Goal: Information Seeking & Learning: Understand process/instructions

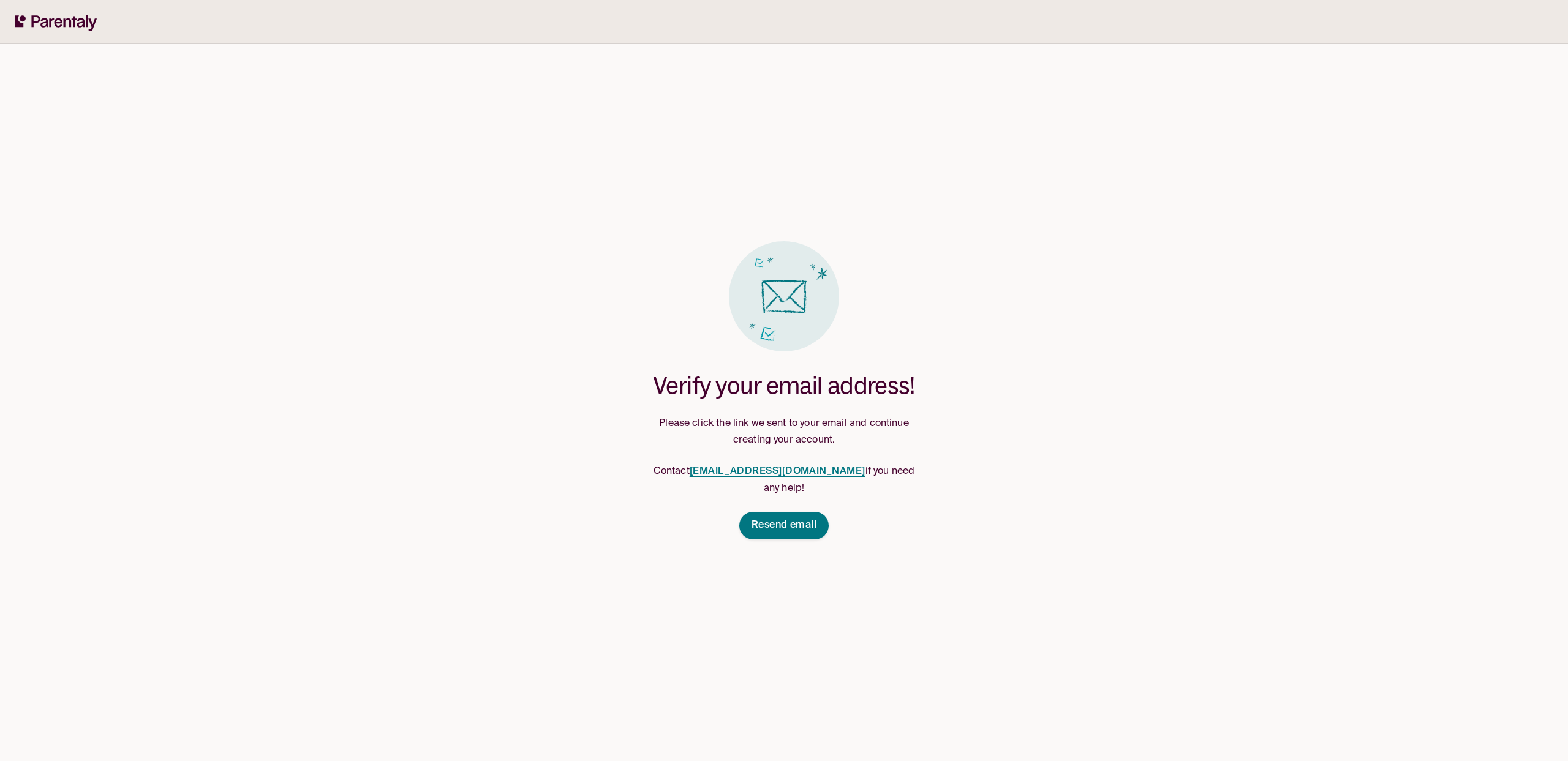
click at [411, 399] on div "Verify your email address! Please click the link we sent to your email and cont…" at bounding box center [784, 380] width 1568 height 761
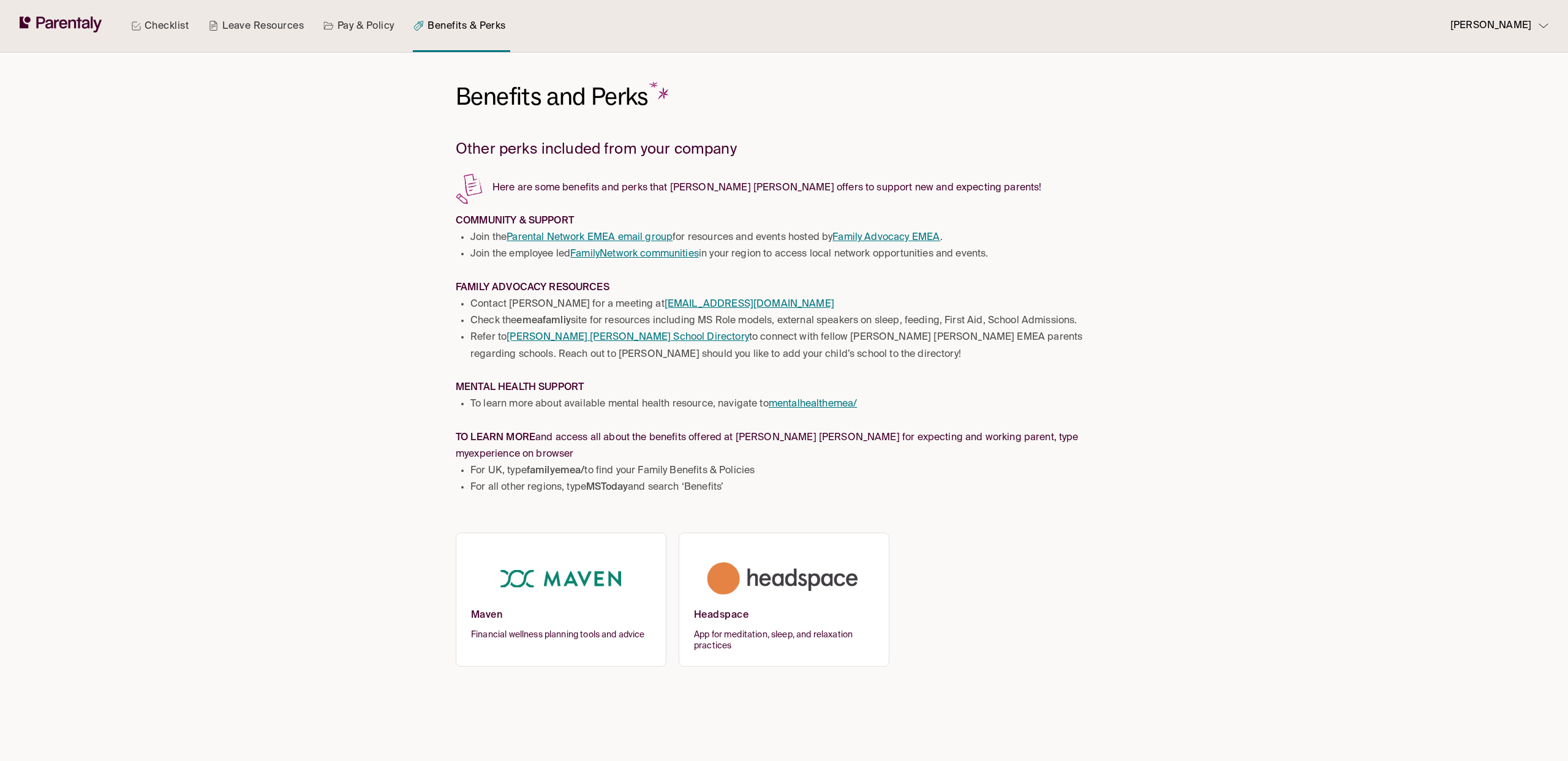
click at [550, 568] on img at bounding box center [561, 579] width 180 height 60
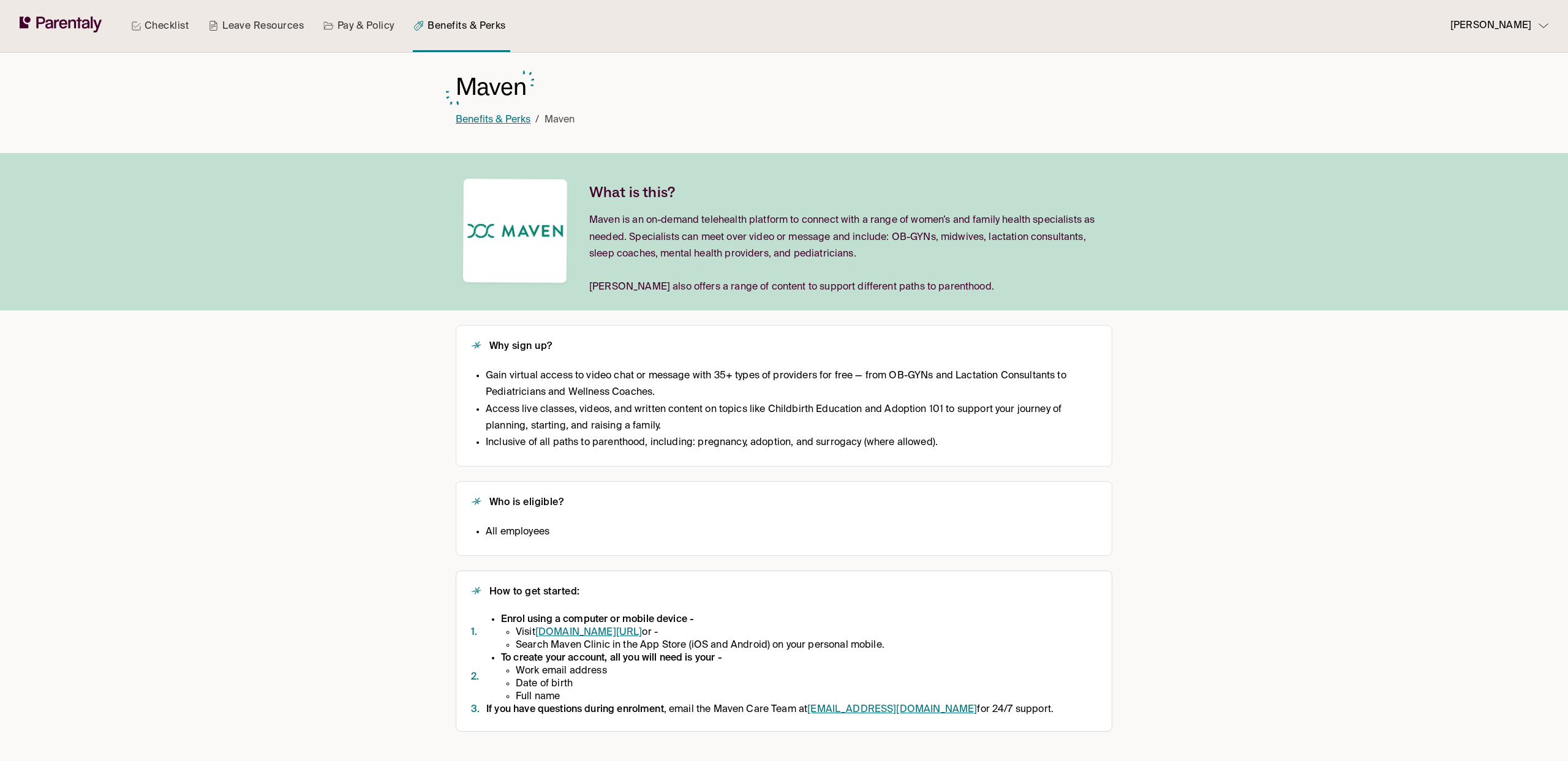
click at [493, 118] on link "Benefits & Perks" at bounding box center [493, 119] width 75 height 10
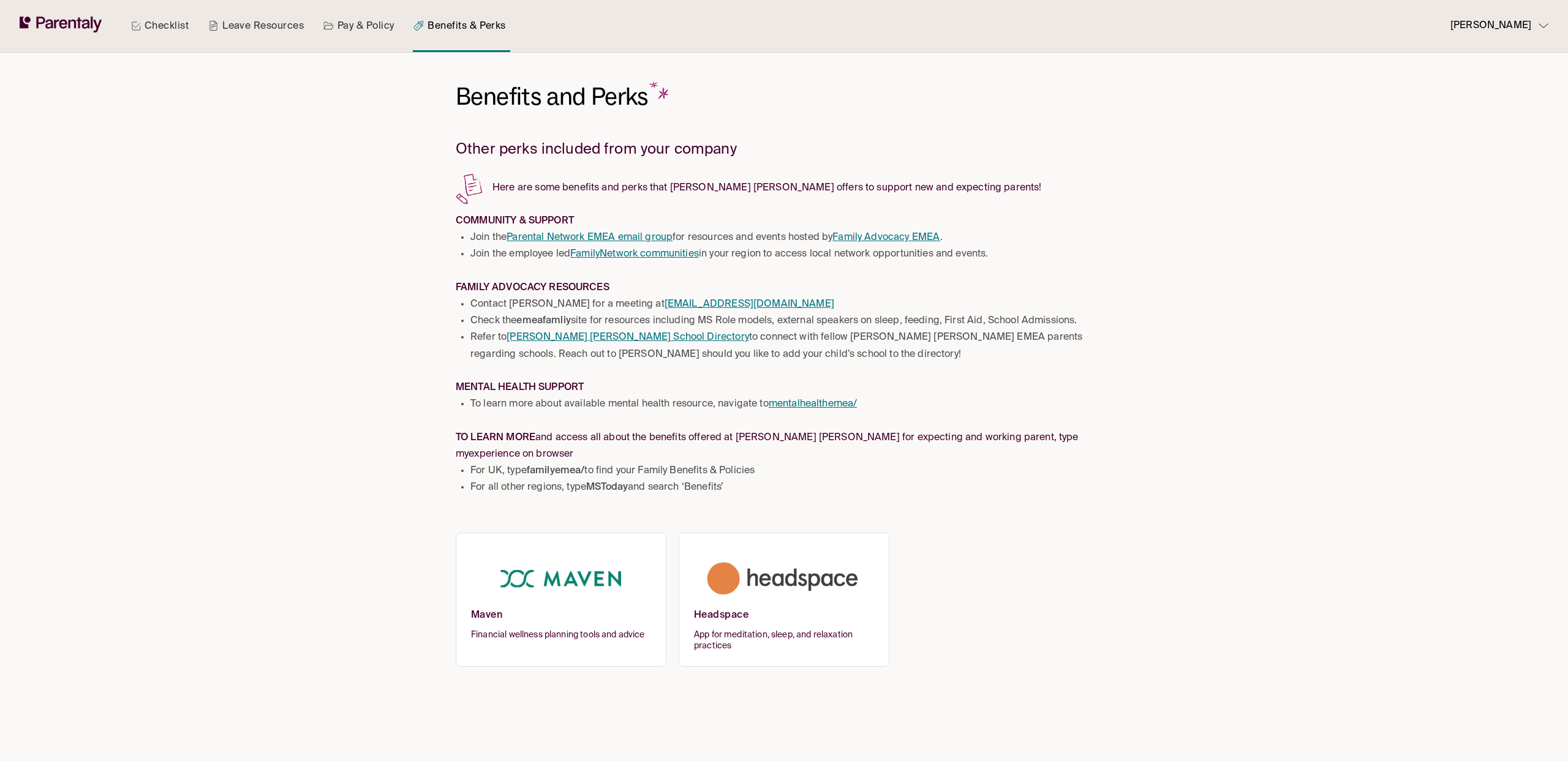
click at [796, 549] on img at bounding box center [784, 579] width 180 height 61
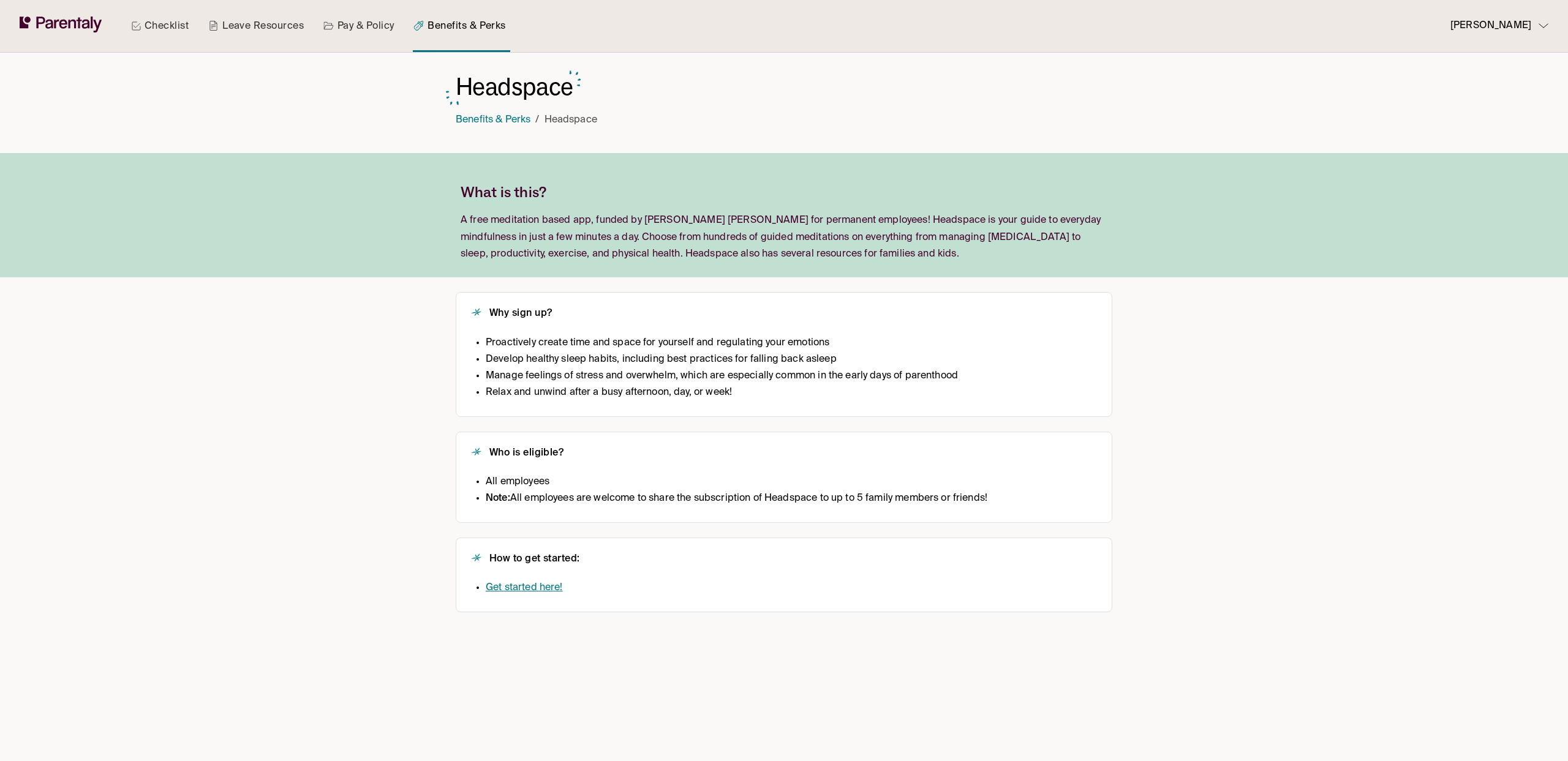
click at [365, 37] on link "Pay & Policy" at bounding box center [359, 26] width 76 height 52
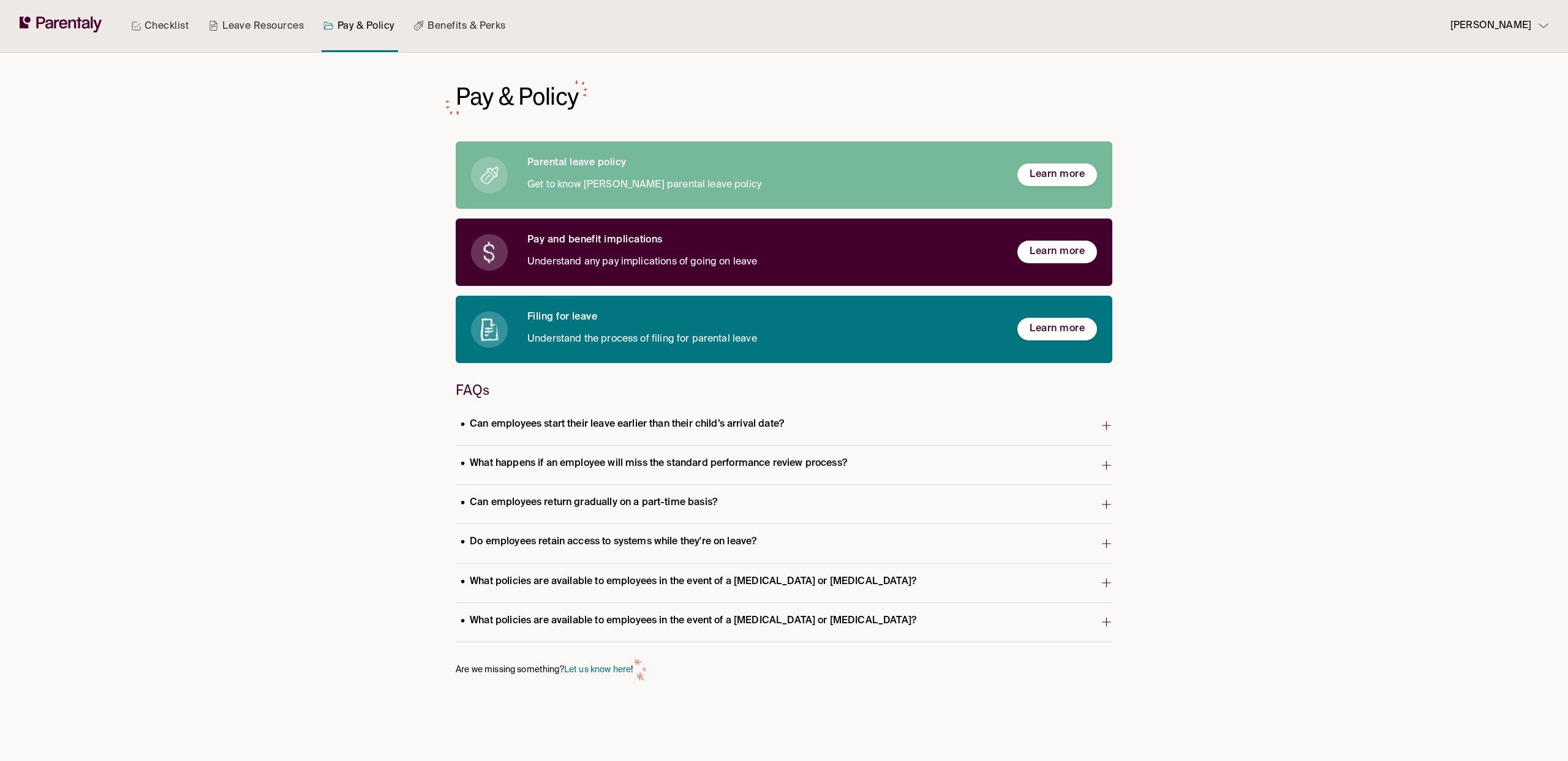
click at [1498, 26] on p "Rachel Andes" at bounding box center [1491, 26] width 81 height 17
click at [1492, 56] on p "Manage account" at bounding box center [1497, 62] width 67 height 13
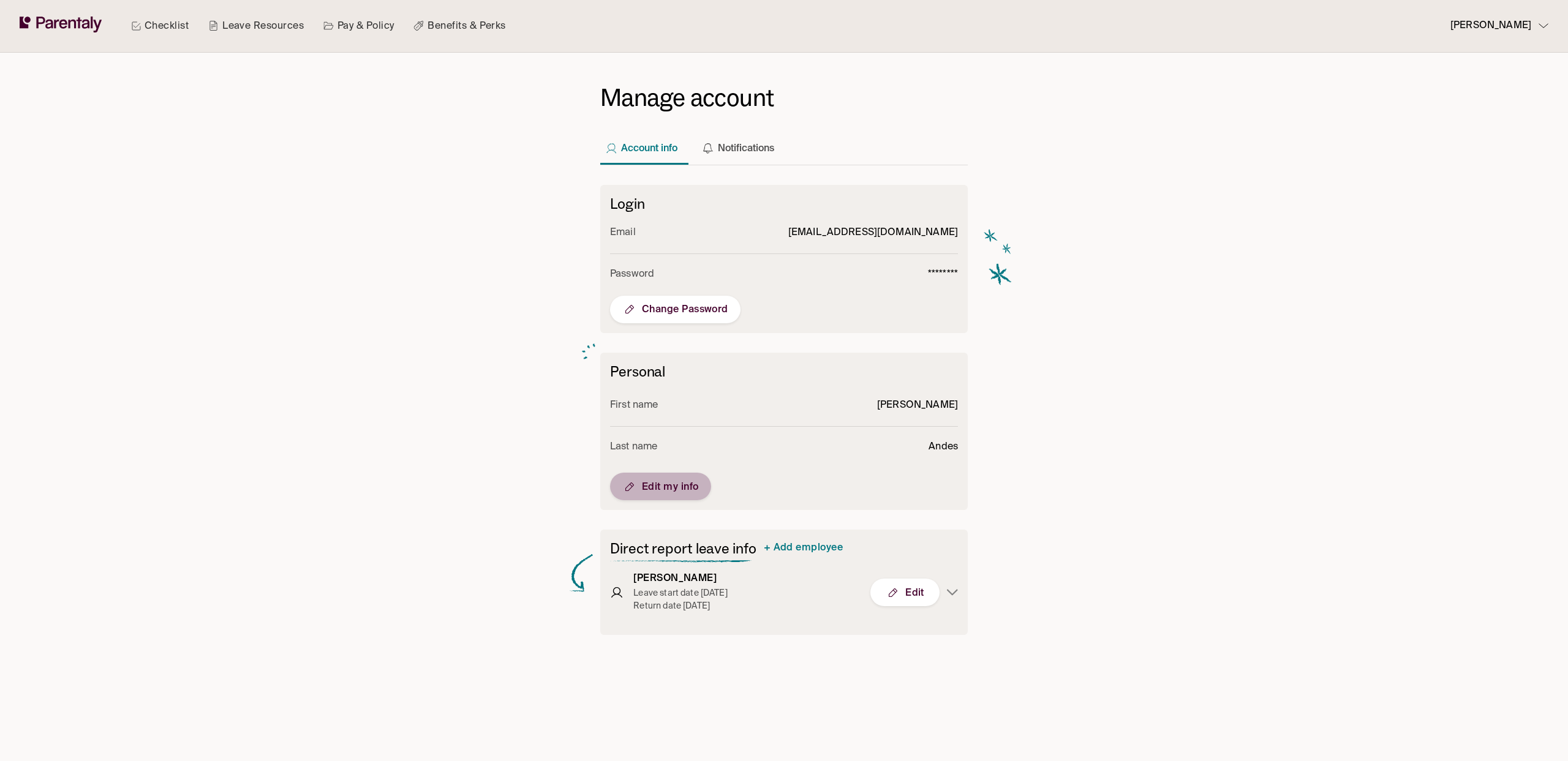
click at [679, 485] on span "Edit my info" at bounding box center [660, 487] width 77 height 15
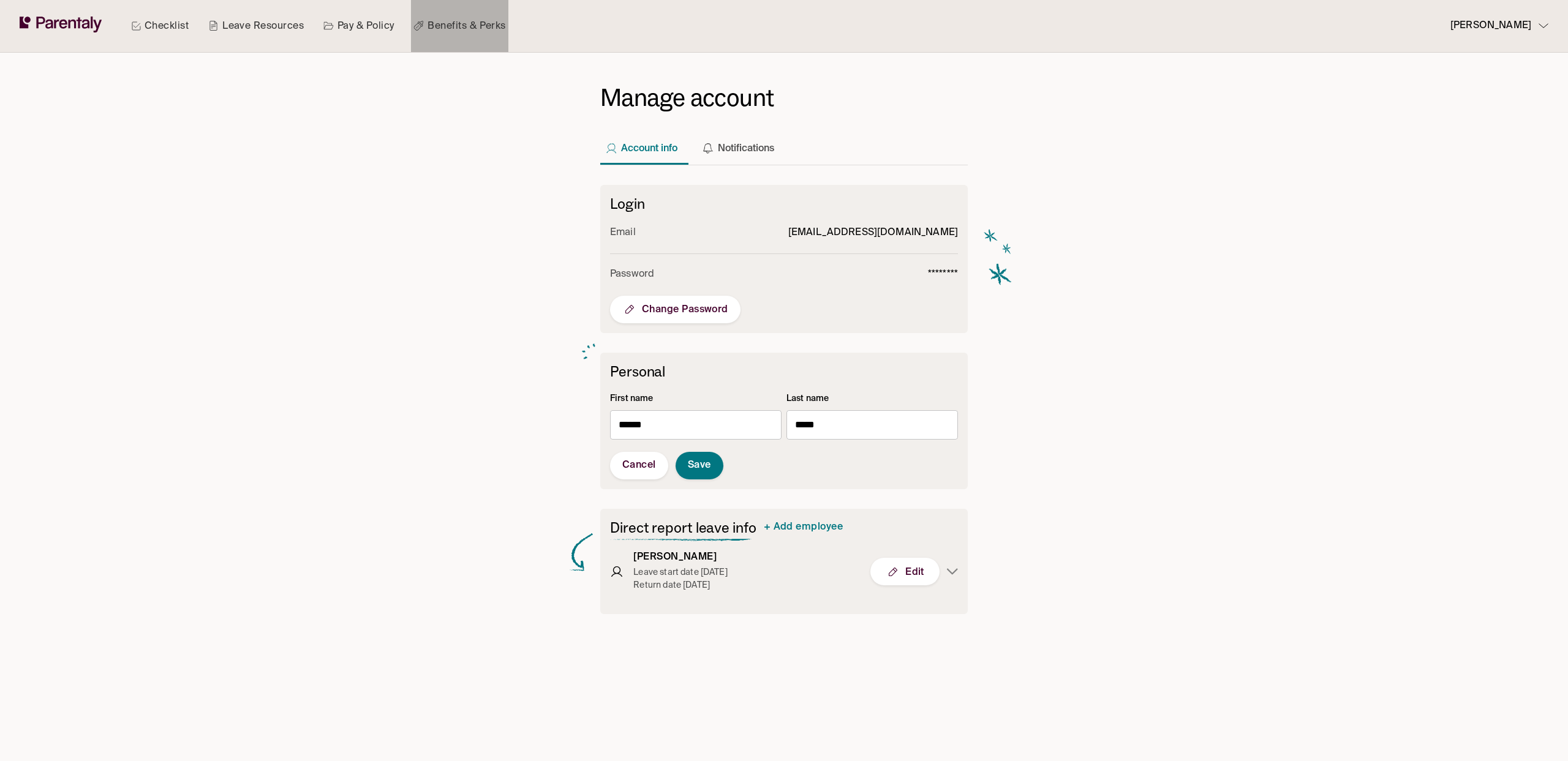
click at [425, 18] on link "Benefits & Perks" at bounding box center [460, 26] width 96 height 52
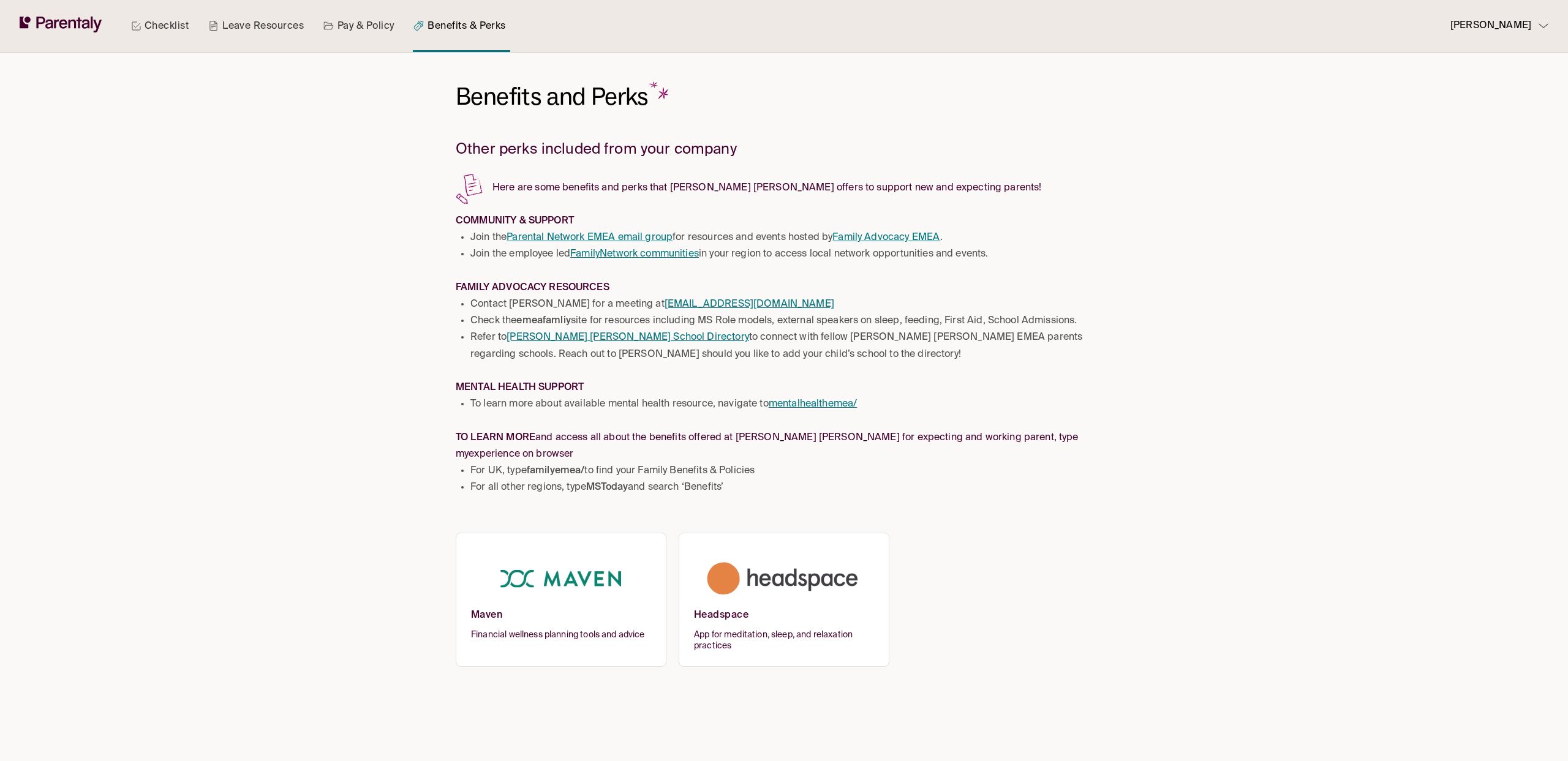
click at [236, 23] on link "Leave Resources" at bounding box center [256, 26] width 100 height 52
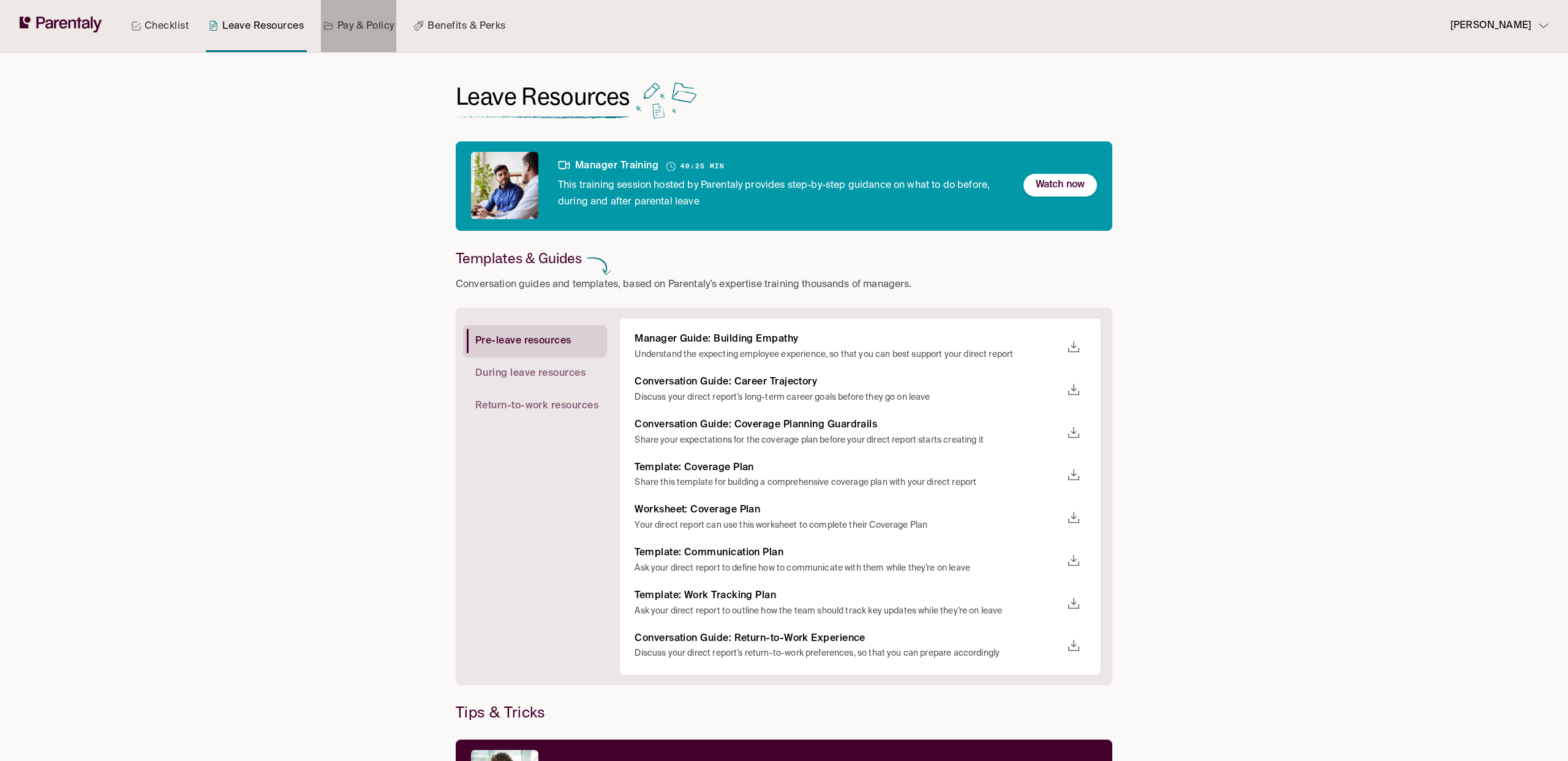
click at [354, 34] on link "Pay & Policy" at bounding box center [359, 26] width 76 height 52
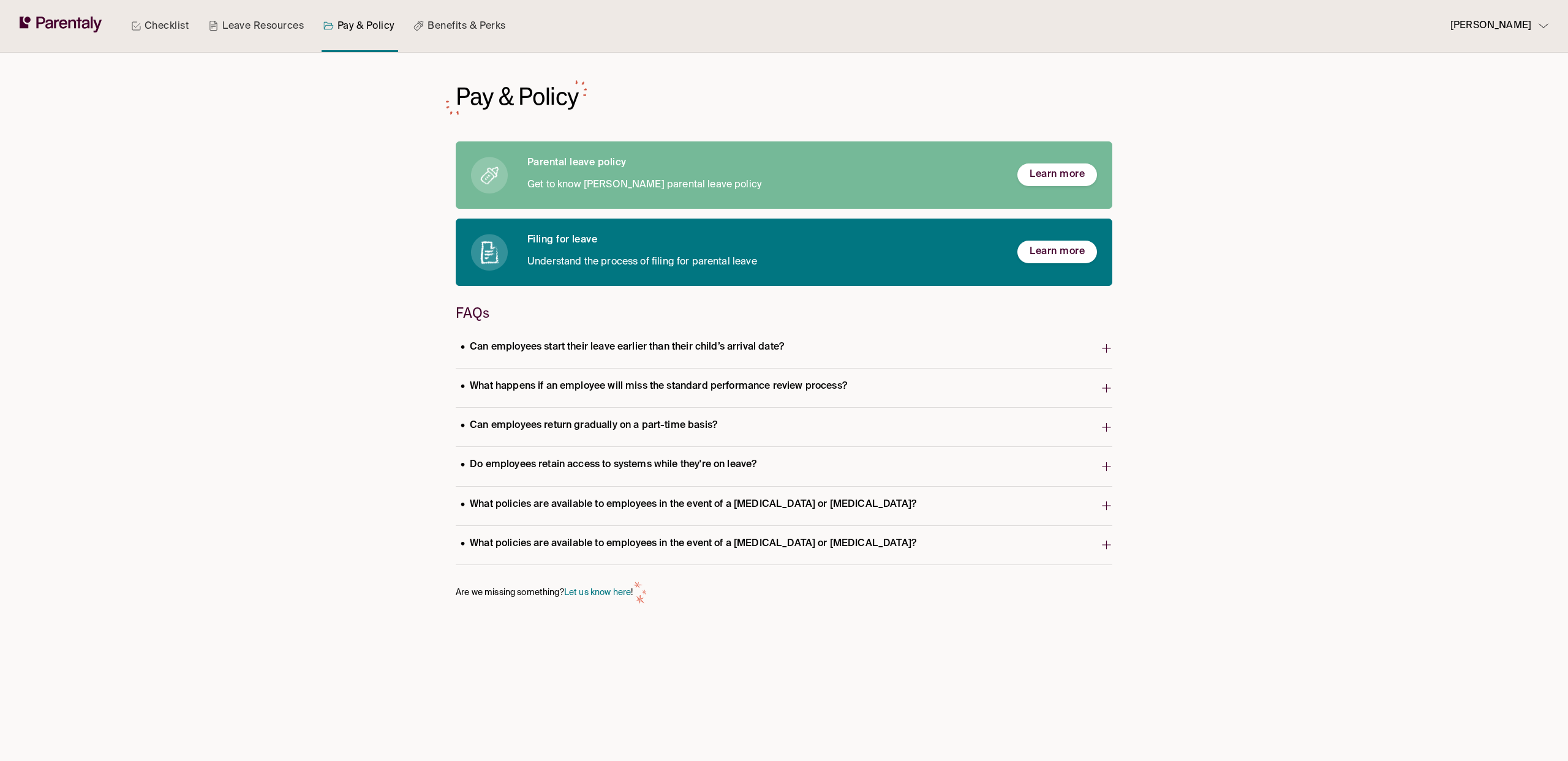
click at [692, 342] on p "Can employees start their leave earlier than their child’s arrival date?" at bounding box center [622, 348] width 333 height 17
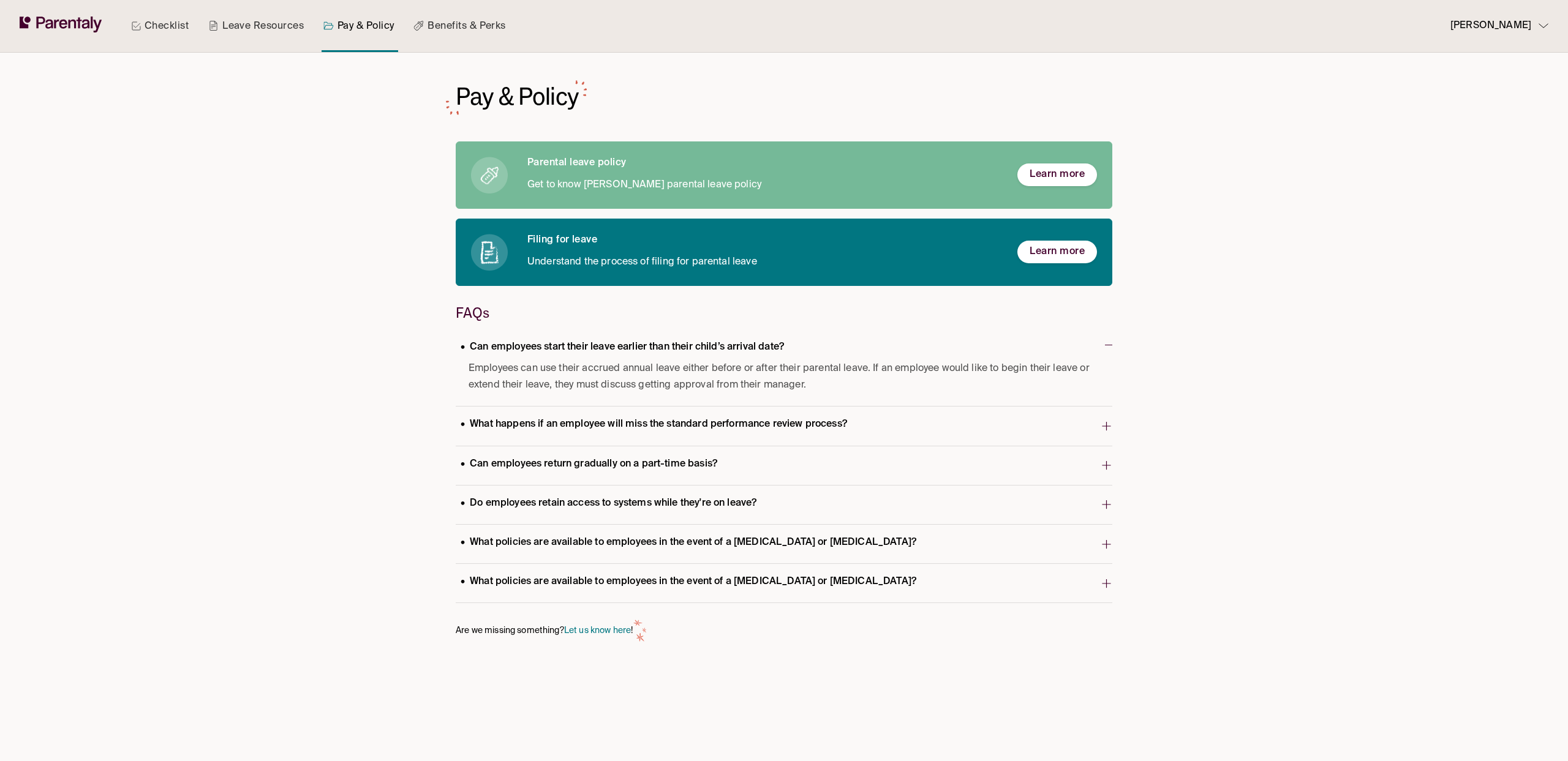
click at [692, 342] on p "Can employees start their leave earlier than their child’s arrival date?" at bounding box center [622, 348] width 333 height 17
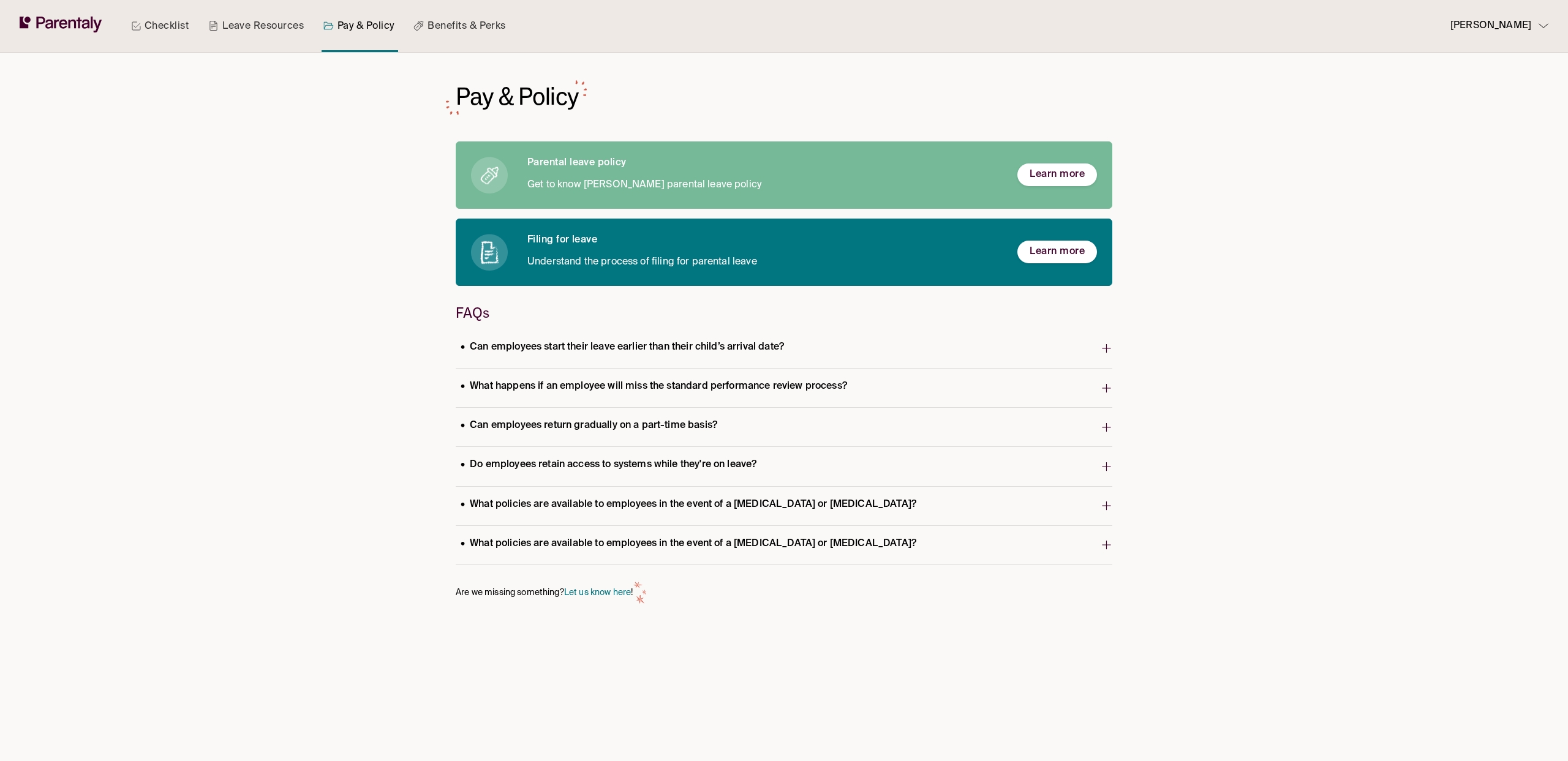
click at [700, 381] on p "What happens if an employee will miss the standard performance review process?" at bounding box center [654, 387] width 396 height 17
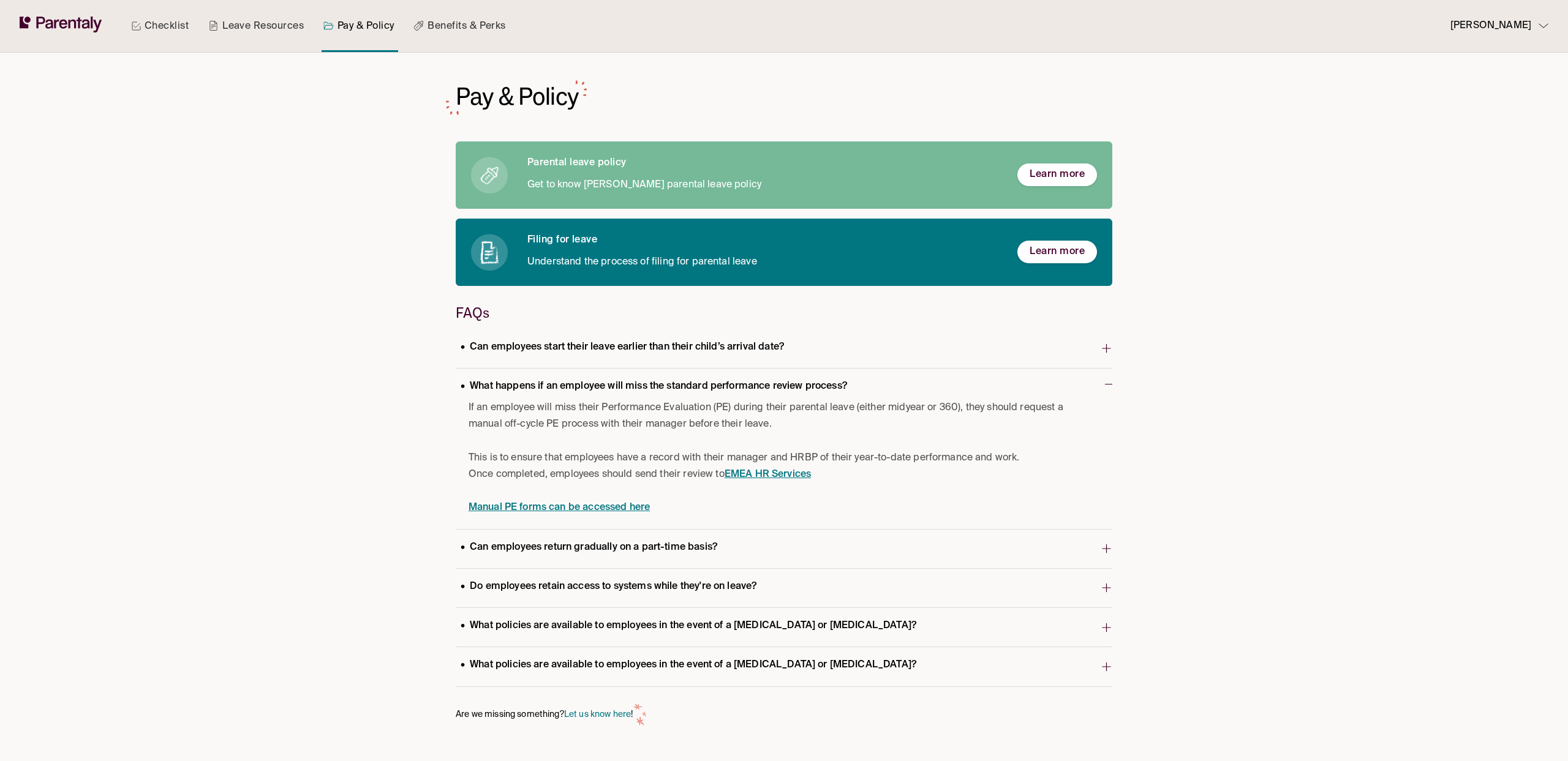
click at [716, 392] on p "What happens if an employee will miss the standard performance review process?" at bounding box center [654, 387] width 396 height 17
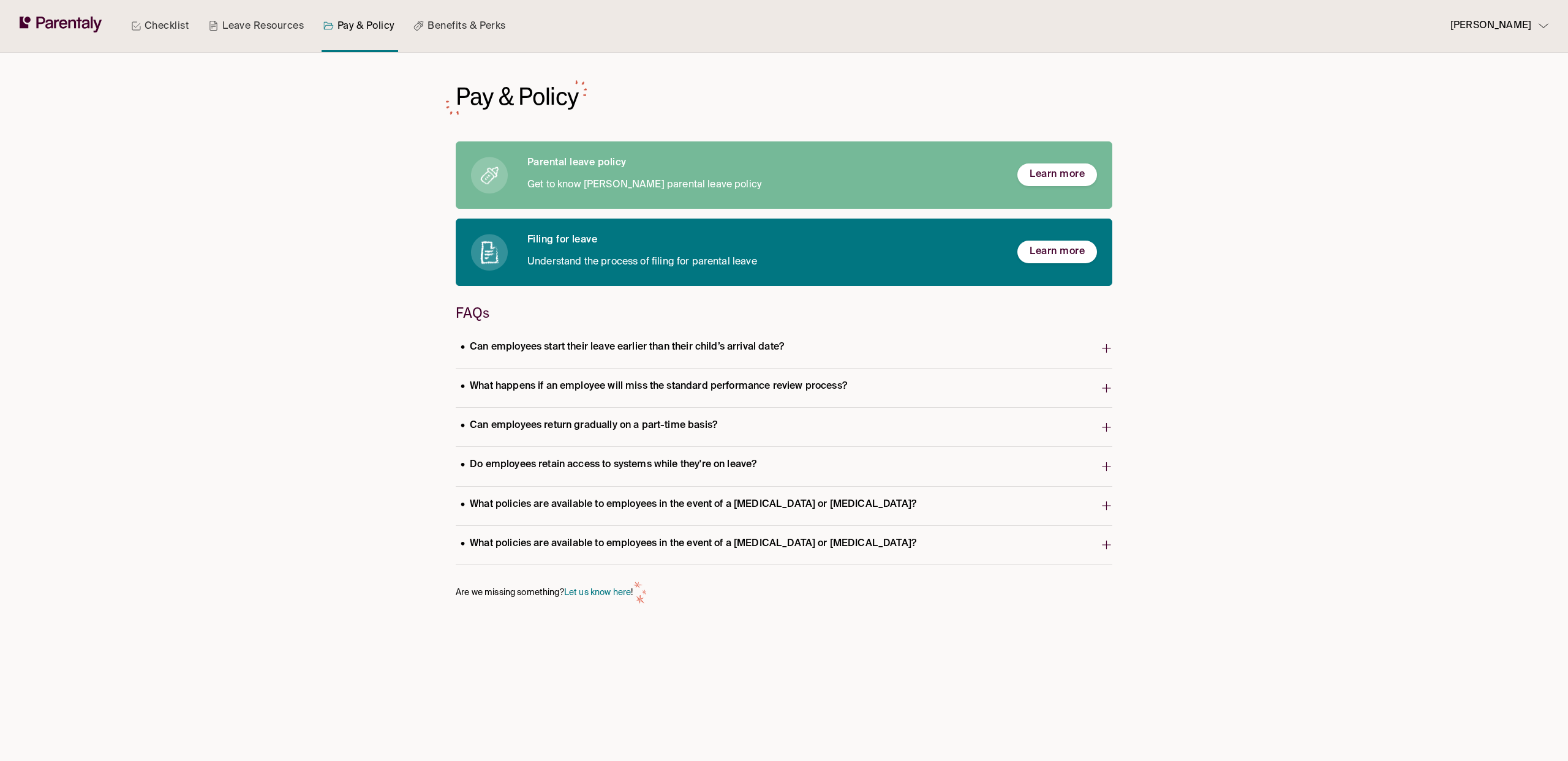
click at [689, 428] on p "Can employees return gradually on a part-time basis?" at bounding box center [589, 426] width 267 height 17
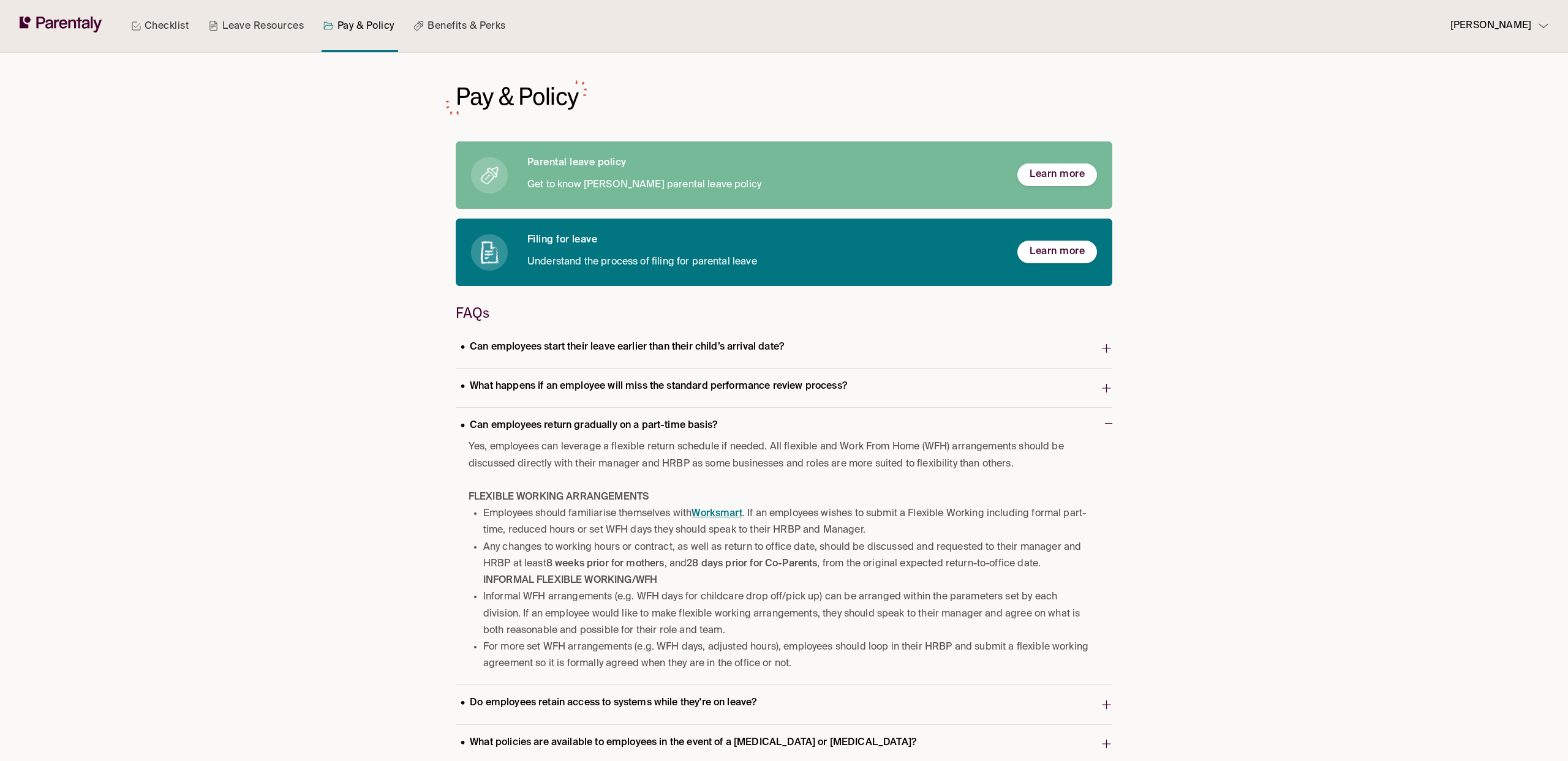
click at [688, 427] on p "Can employees return gradually on a part-time basis?" at bounding box center [589, 426] width 267 height 17
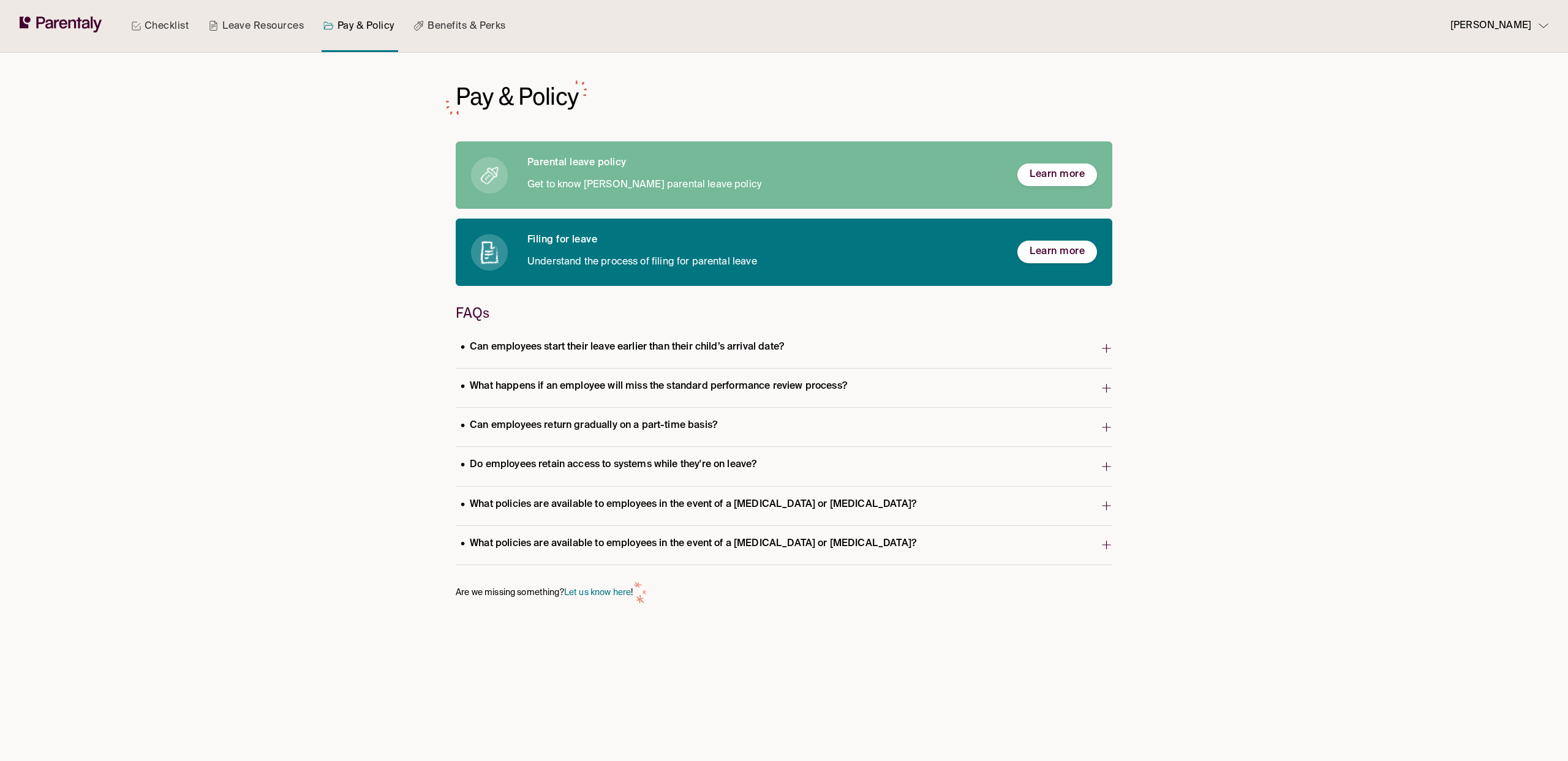
click at [671, 464] on p "Do employees retain access to systems while they're on leave?" at bounding box center [609, 465] width 306 height 17
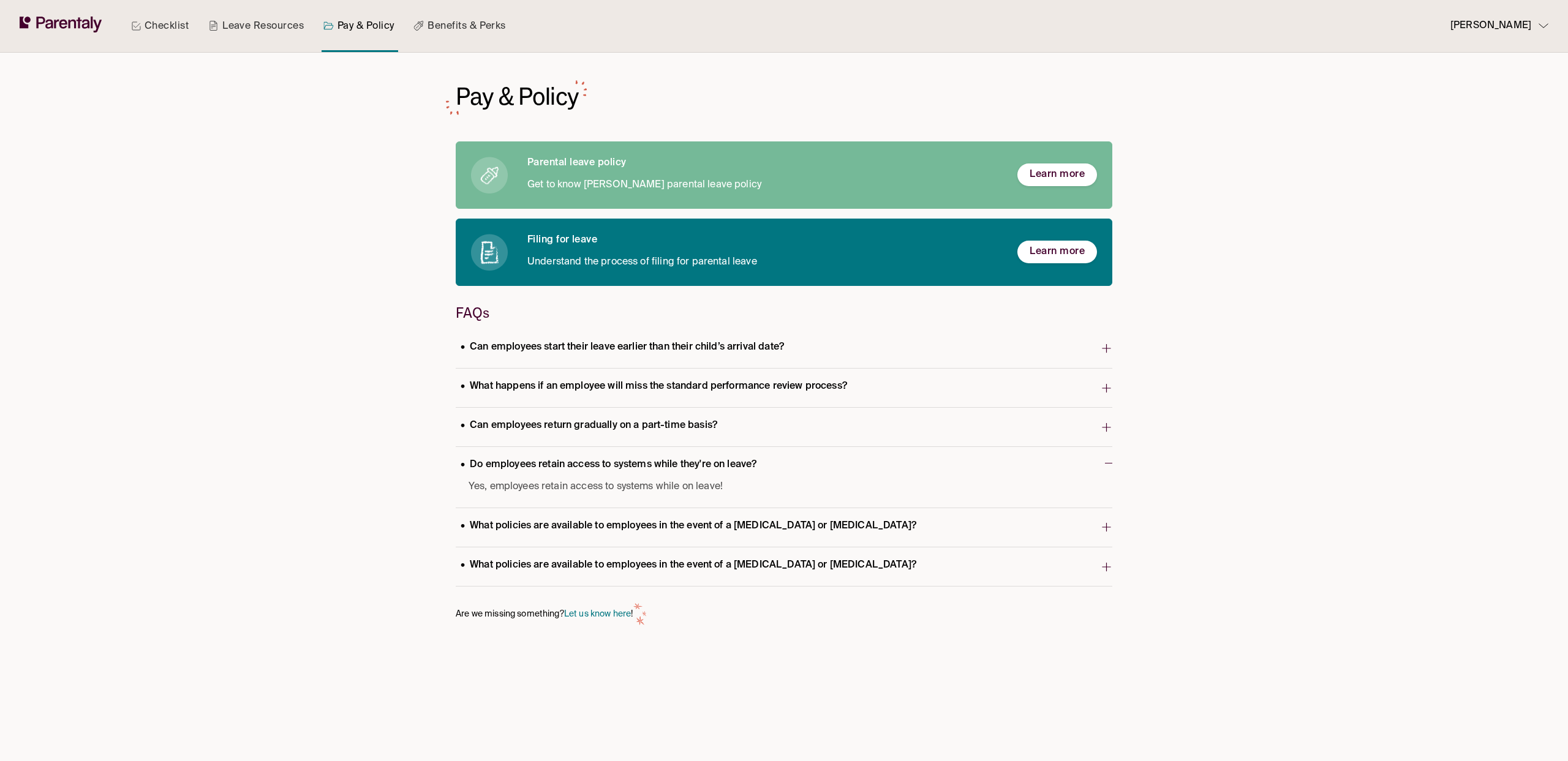
click at [671, 464] on p "Do employees retain access to systems while they're on leave?" at bounding box center [609, 465] width 306 height 17
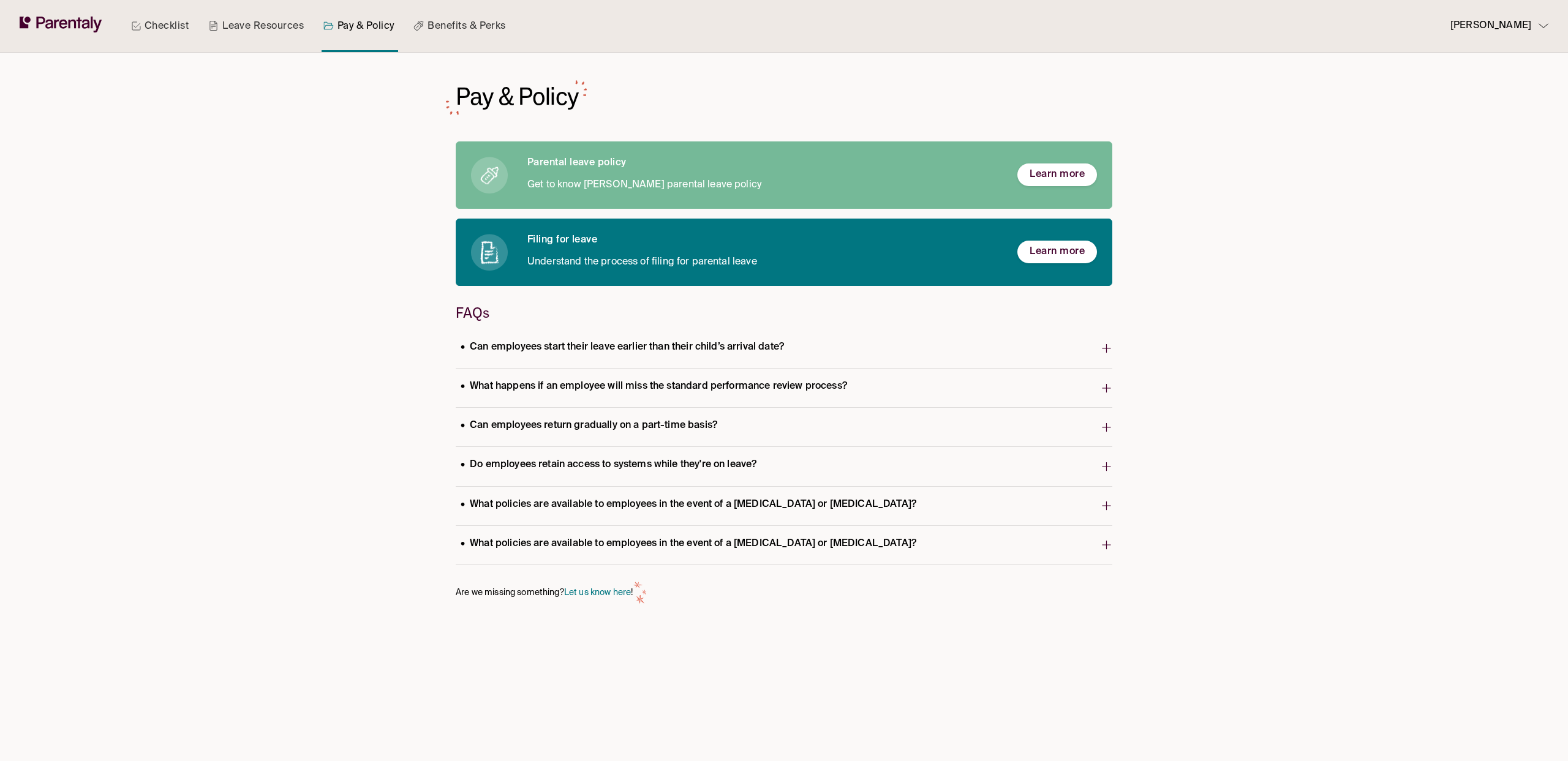
click at [672, 498] on p "What policies are available to employees in the event of a miscarriage or still…" at bounding box center [688, 505] width 465 height 17
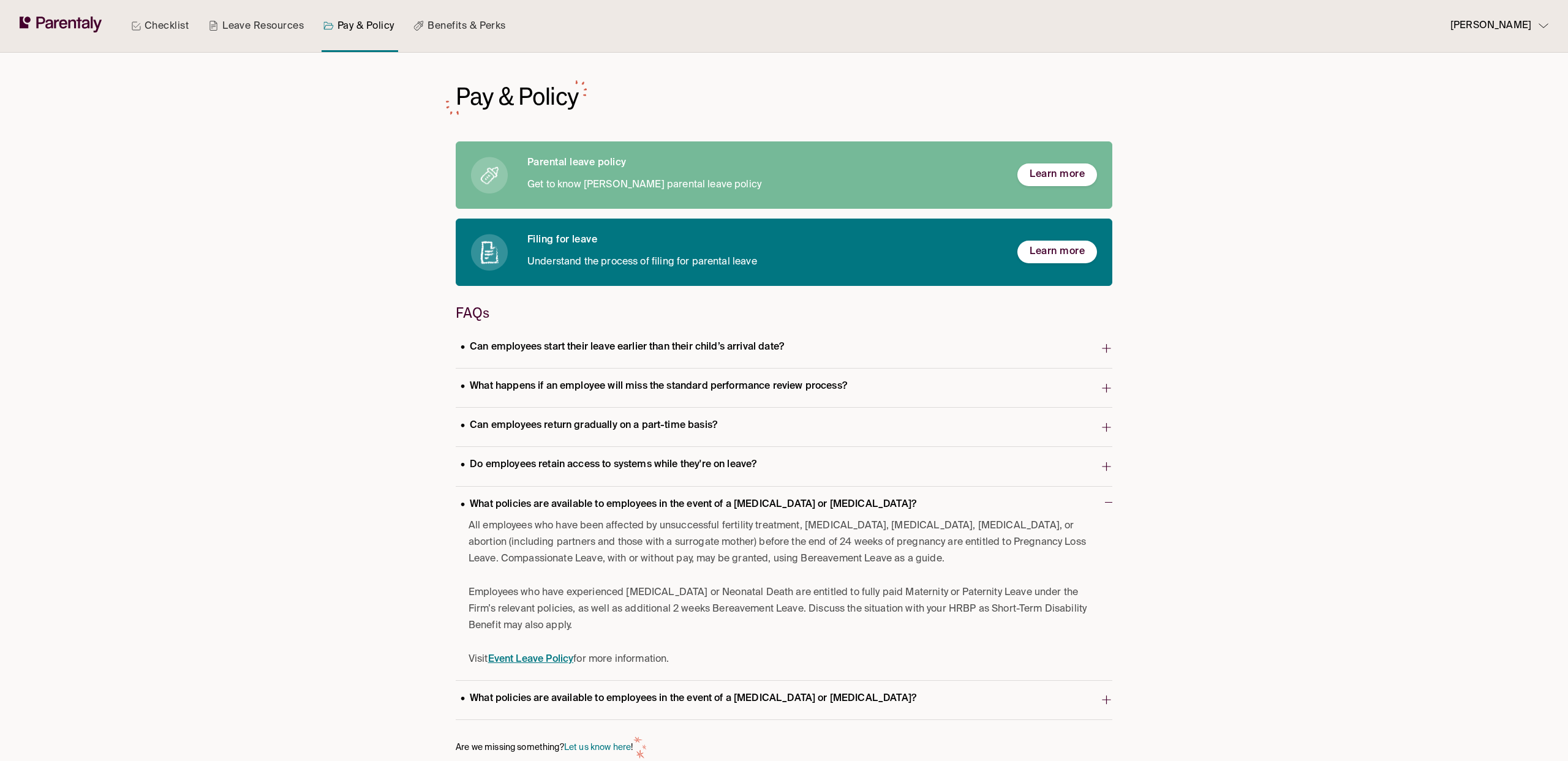
click at [671, 505] on p "What policies are available to employees in the event of a miscarriage or still…" at bounding box center [688, 505] width 465 height 17
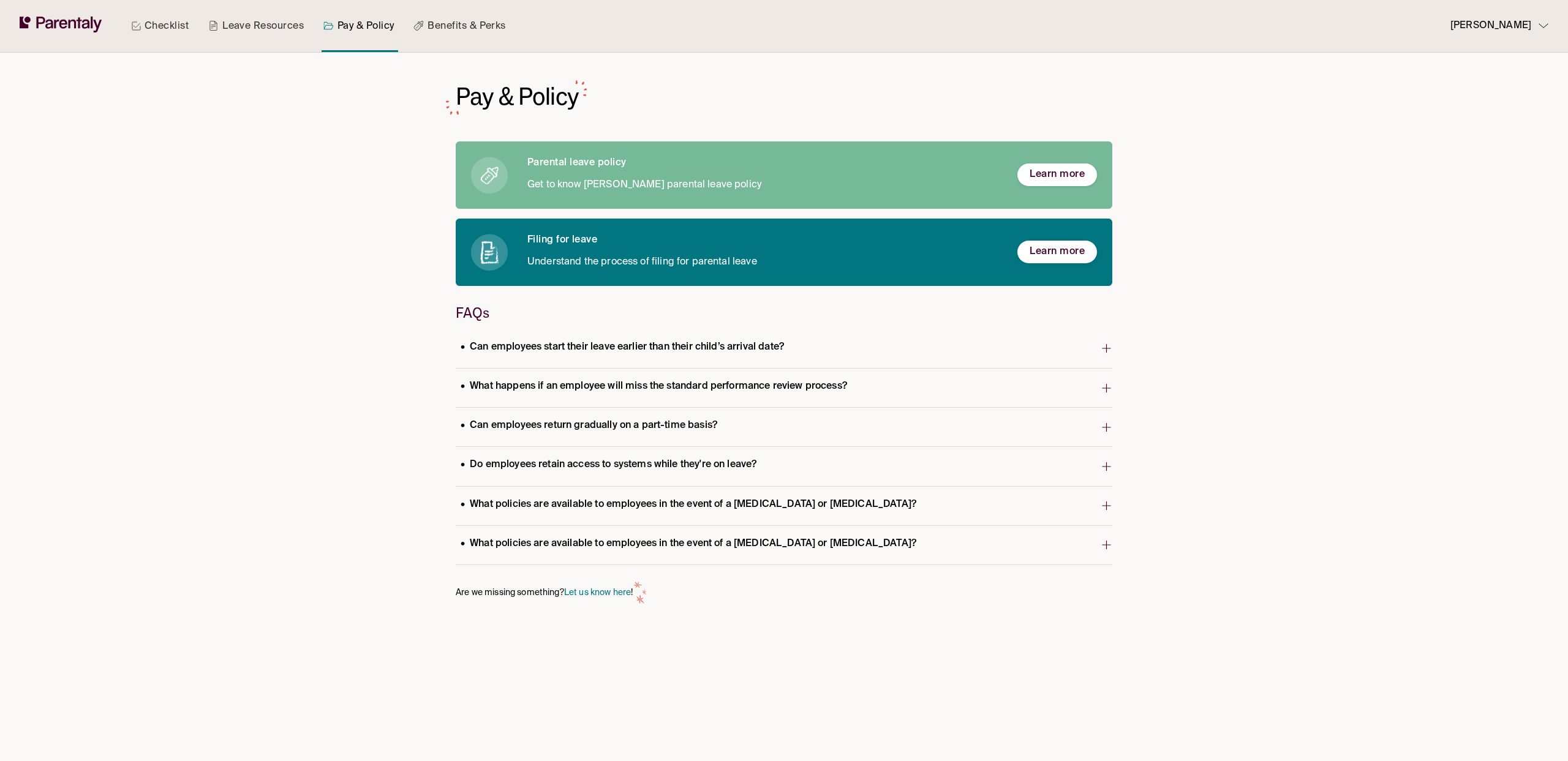
click at [672, 540] on p "What policies are available to employees in the event of a miscarriage or still…" at bounding box center [688, 544] width 465 height 17
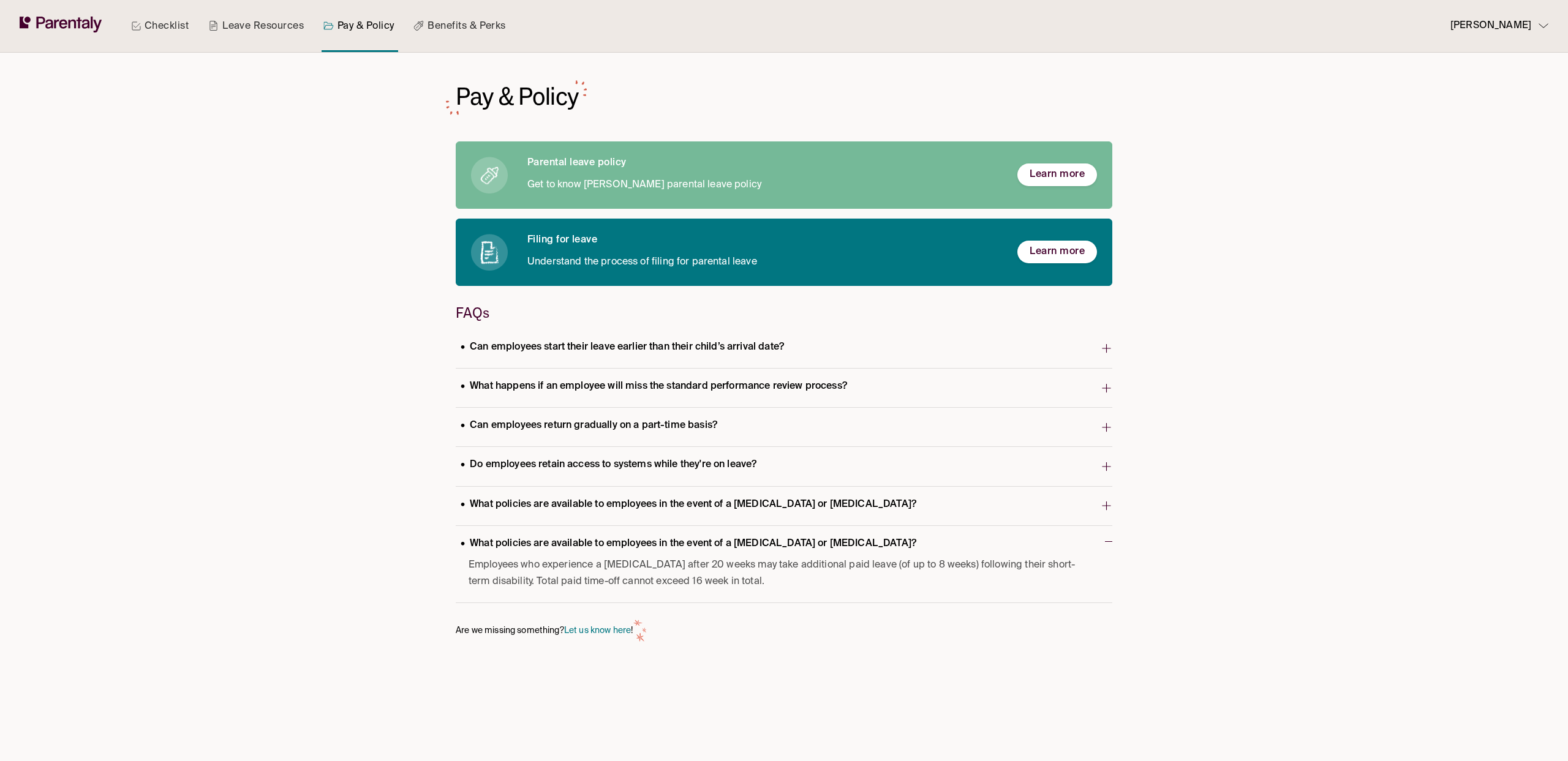
click at [672, 540] on p "What policies are available to employees in the event of a miscarriage or still…" at bounding box center [688, 544] width 465 height 17
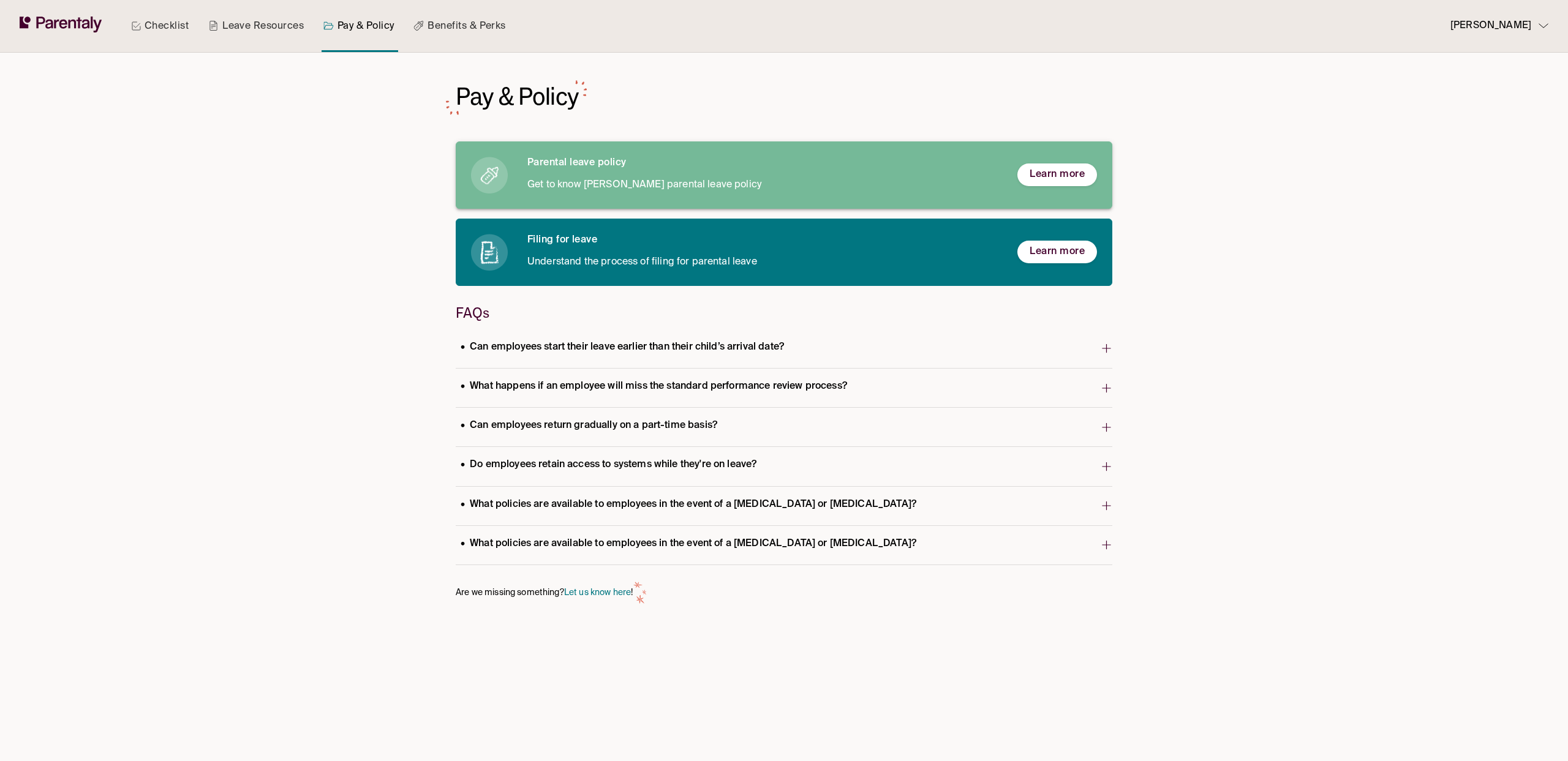
click at [602, 194] on div "Parental leave policy Get to know Morgan Stanley's parental leave policy Learn …" at bounding box center [784, 175] width 656 height 67
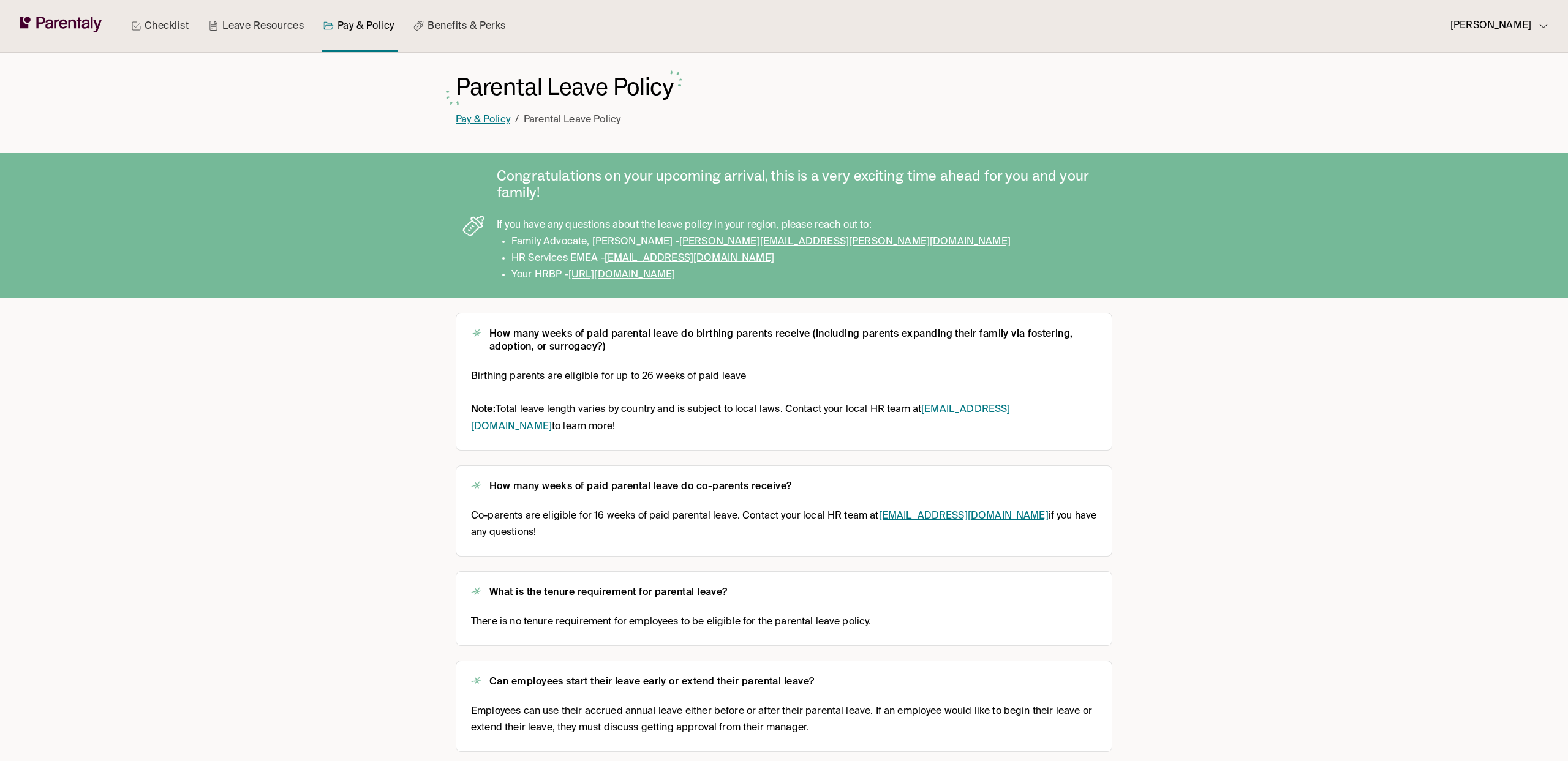
click at [472, 117] on link "Pay & Policy" at bounding box center [483, 119] width 55 height 10
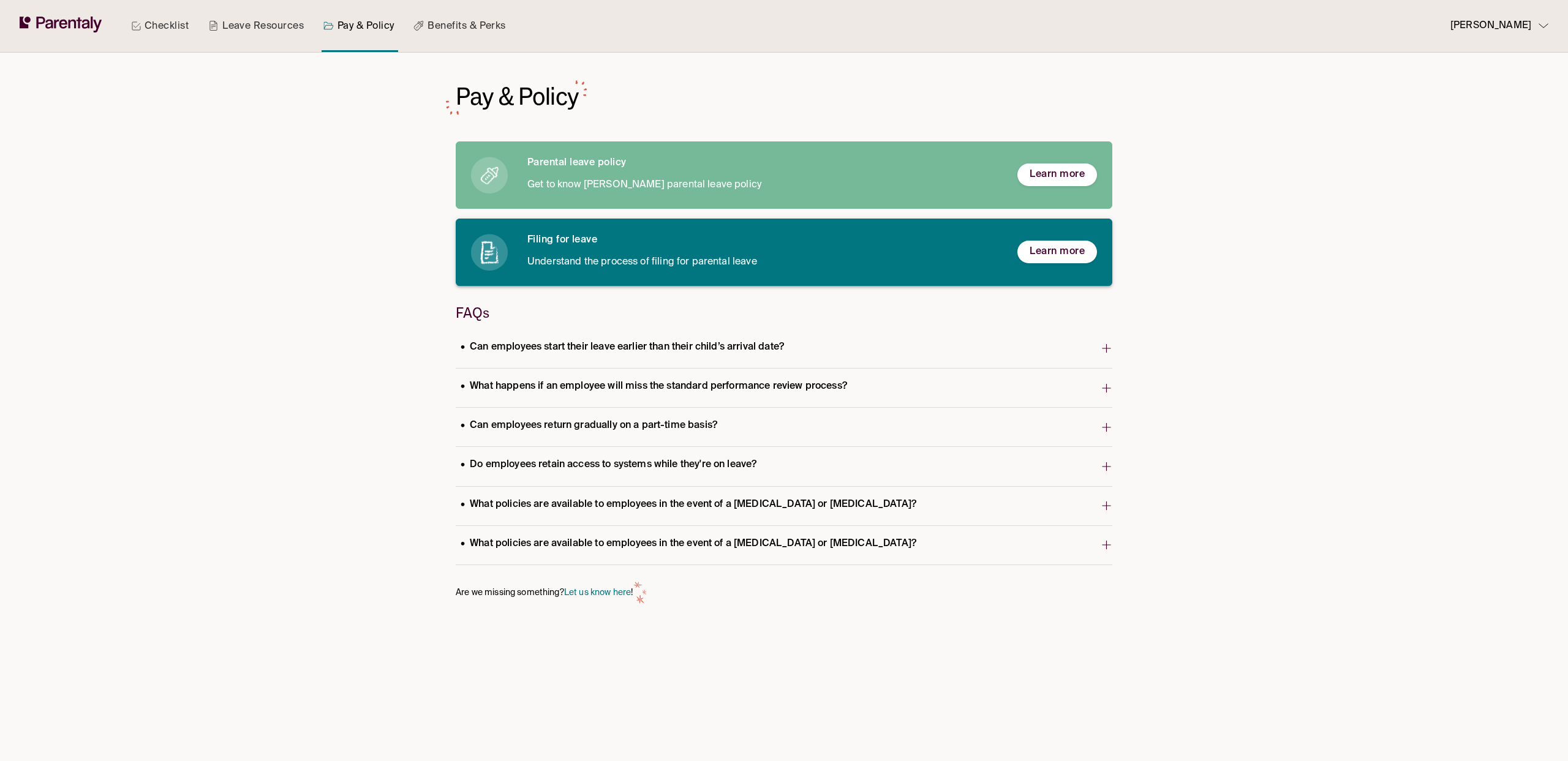
click at [642, 263] on p "Understand the process of filing for parental leave" at bounding box center [762, 262] width 470 height 17
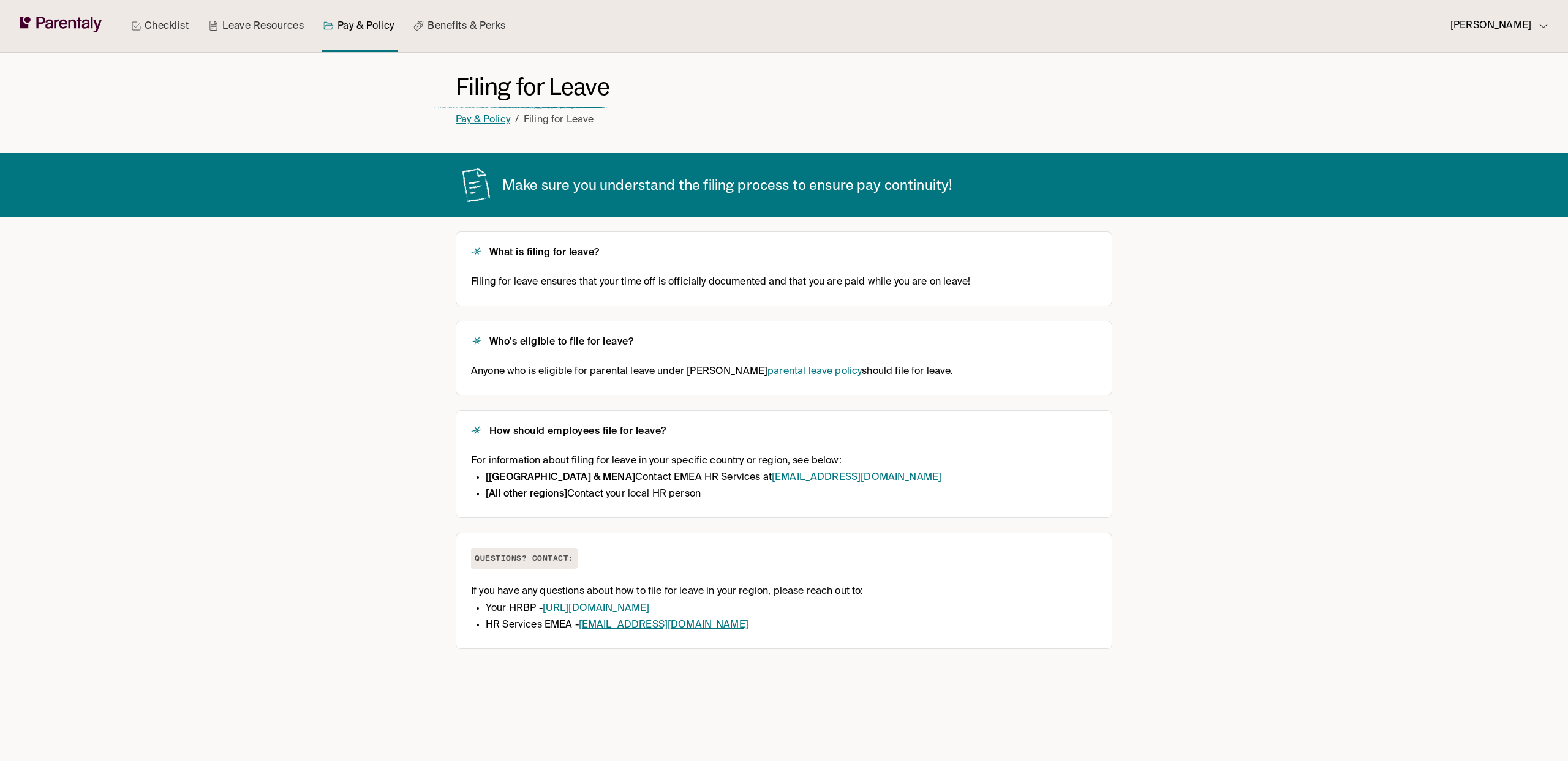
click at [462, 122] on link "Pay & Policy" at bounding box center [483, 119] width 55 height 10
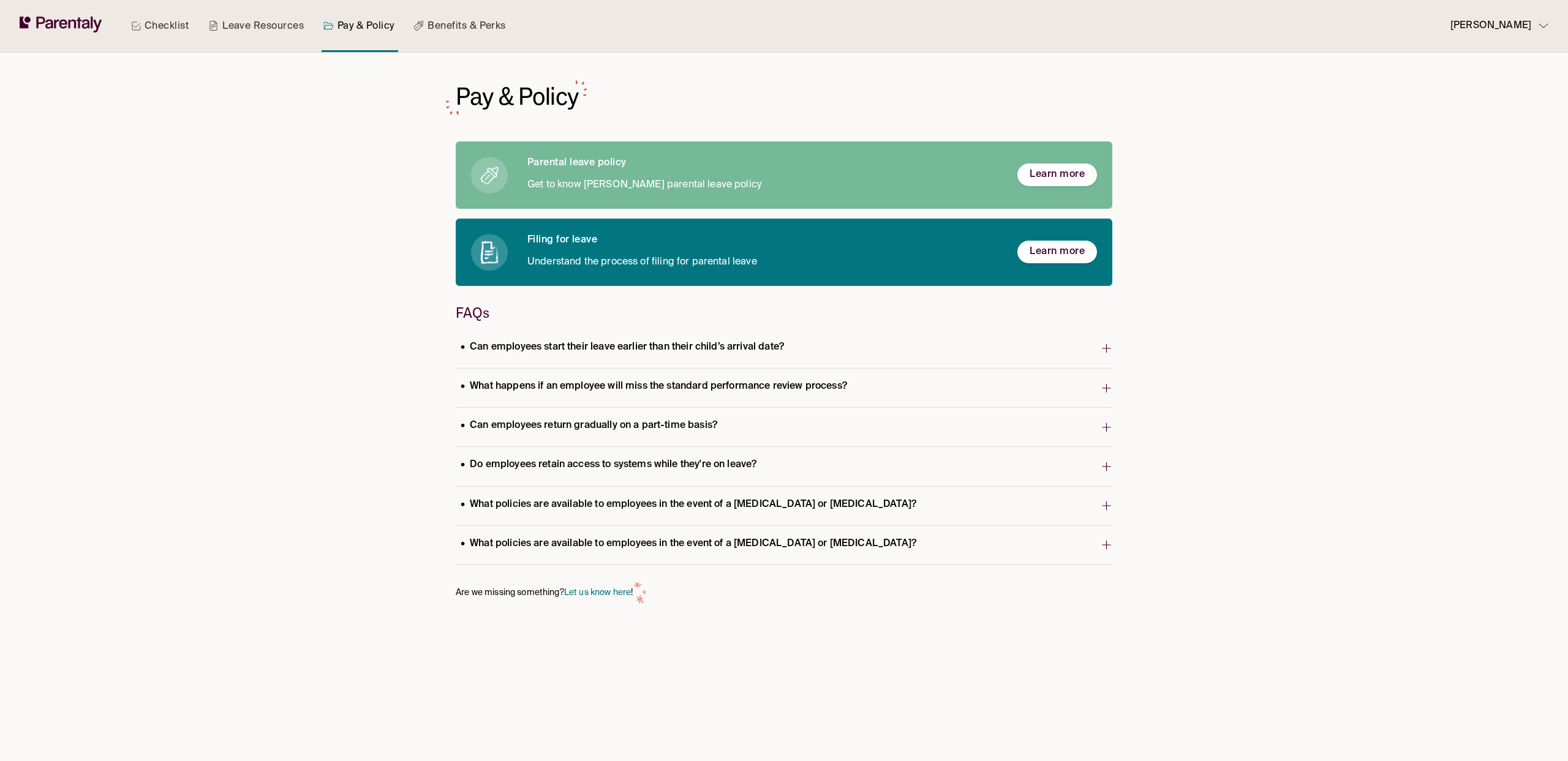
click at [450, 27] on link "Benefits & Perks" at bounding box center [460, 26] width 96 height 52
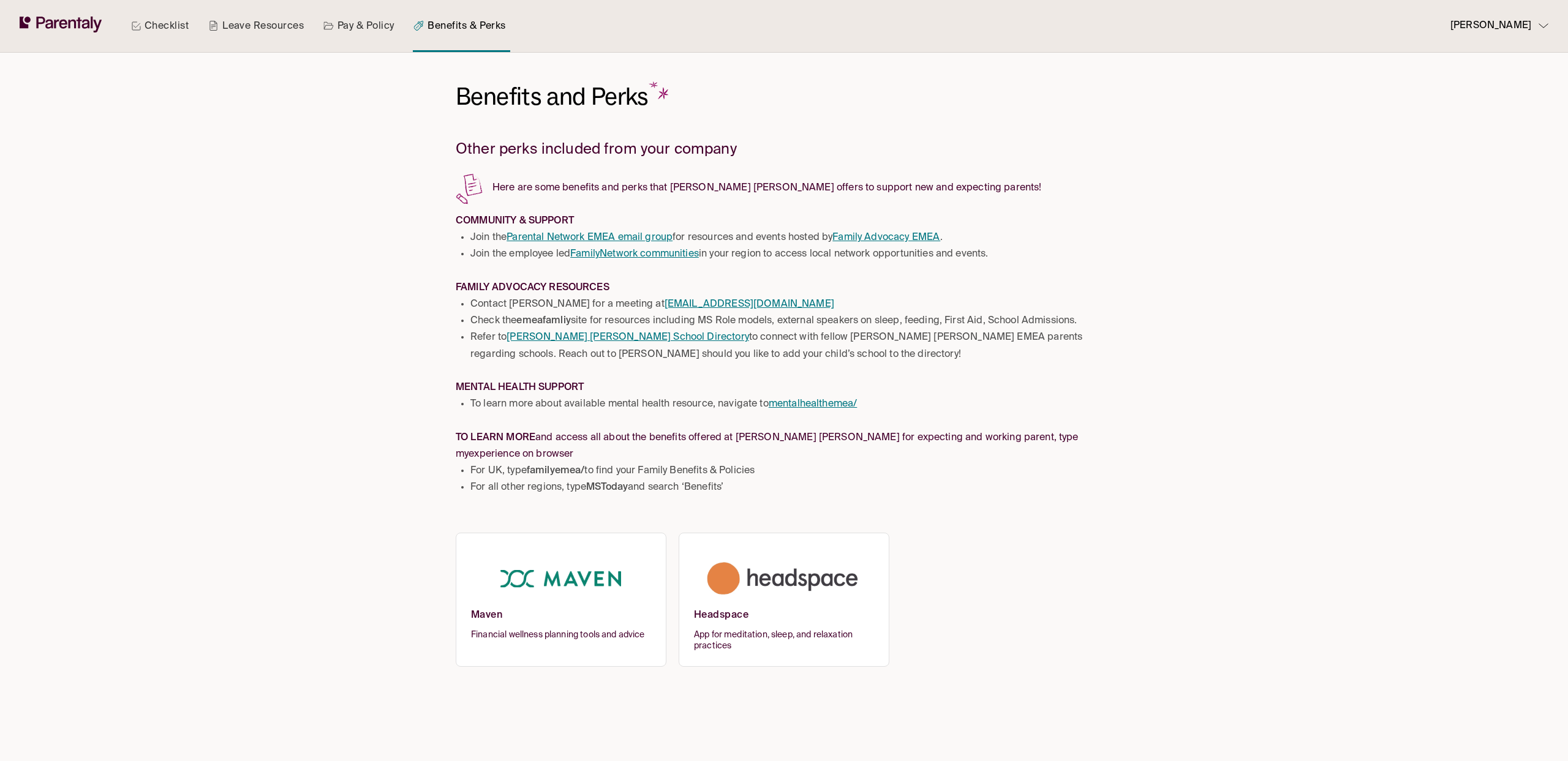
click at [580, 583] on img at bounding box center [561, 579] width 180 height 60
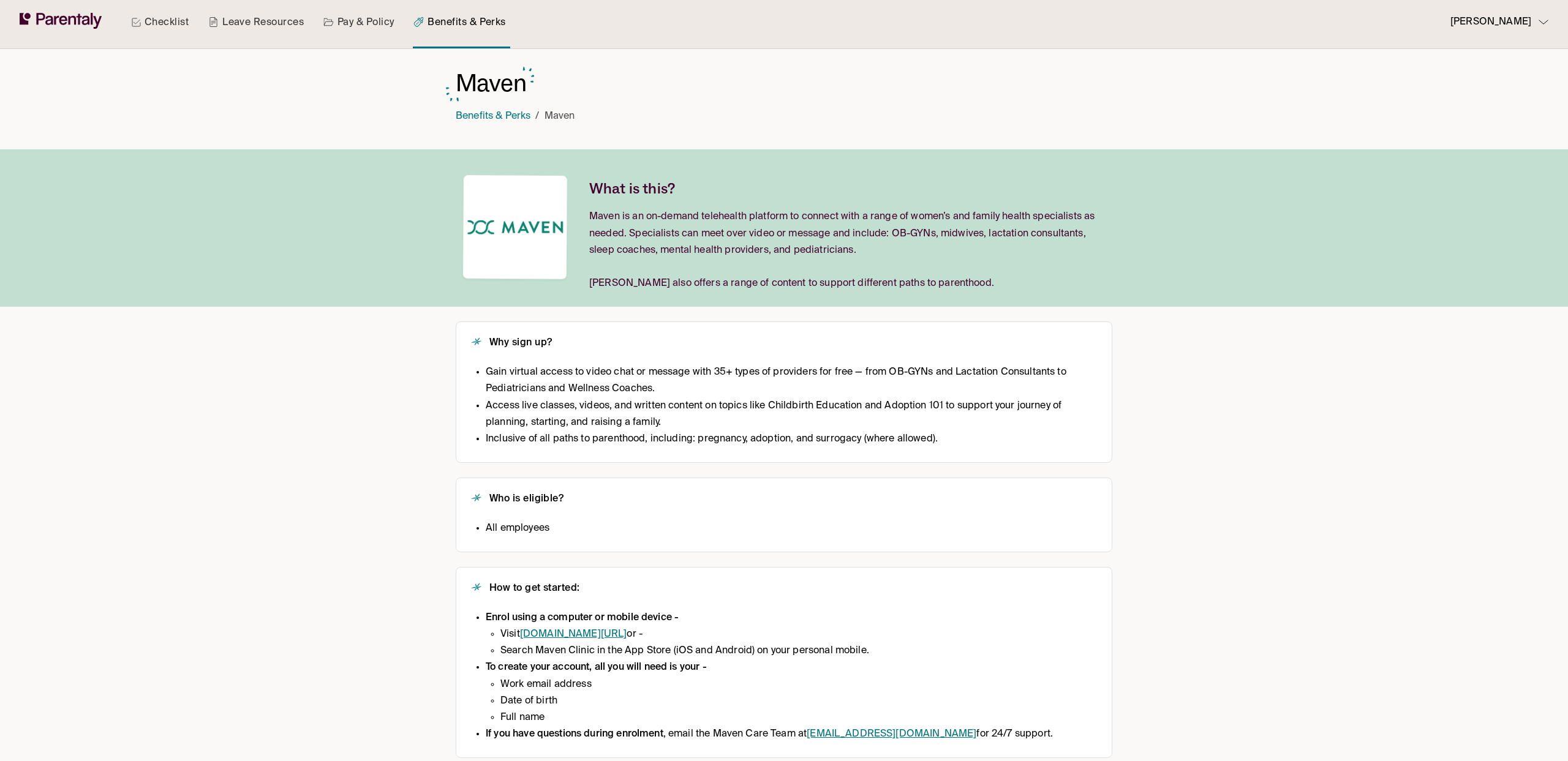
scroll to position [20, 0]
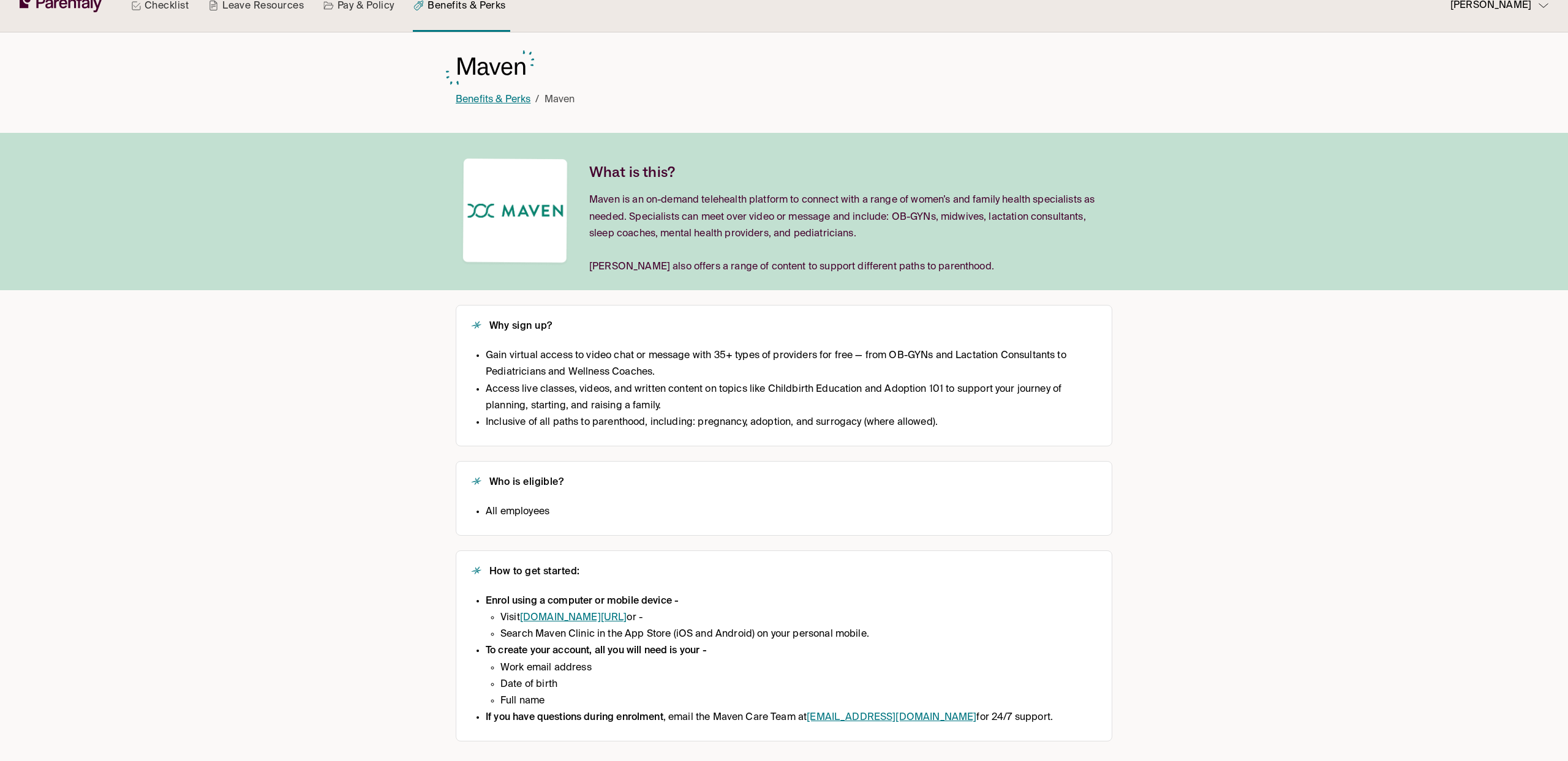
click at [502, 101] on link "Benefits & Perks" at bounding box center [493, 100] width 75 height 10
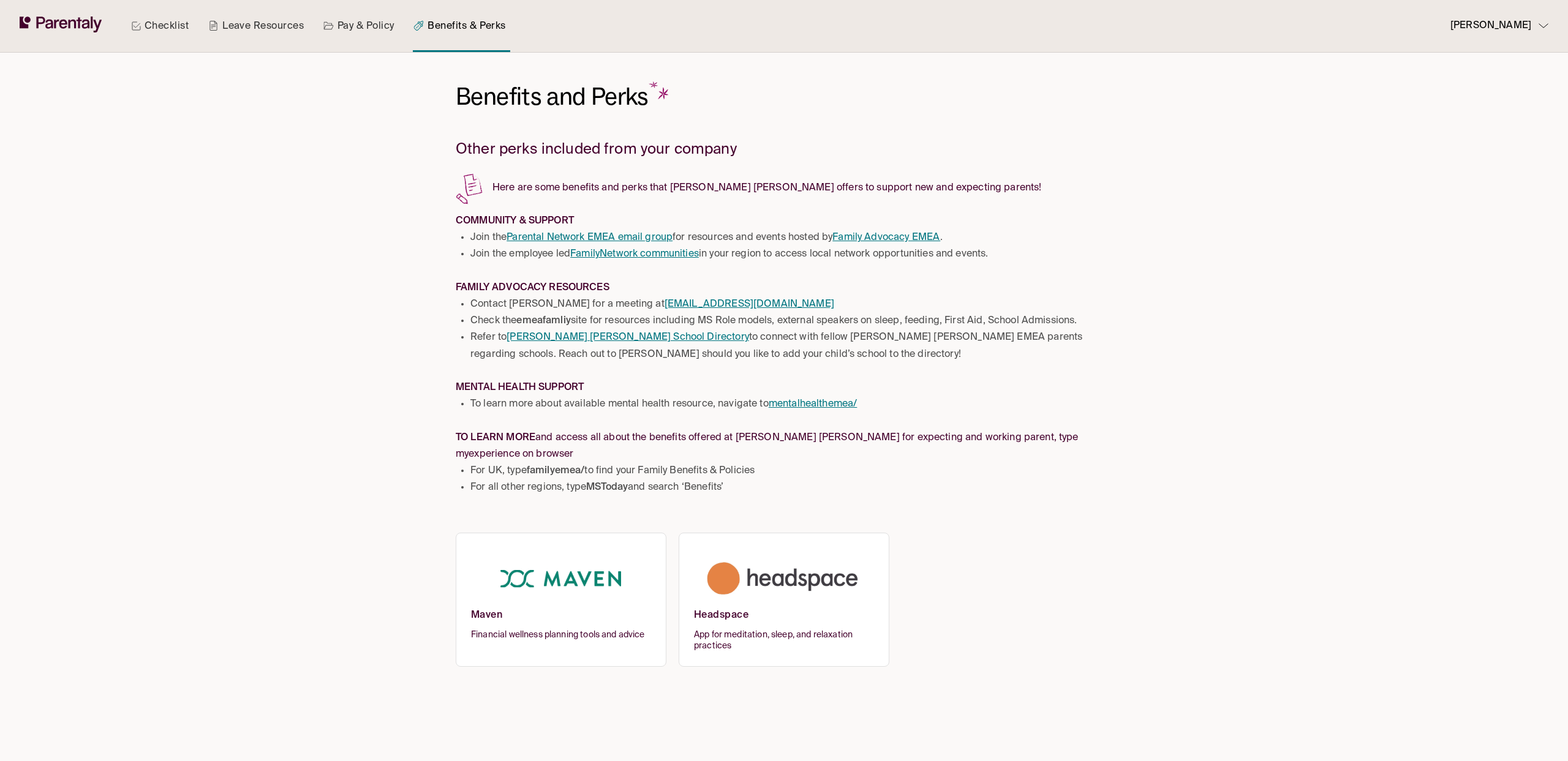
click at [359, 22] on link "Pay & Policy" at bounding box center [359, 26] width 76 height 52
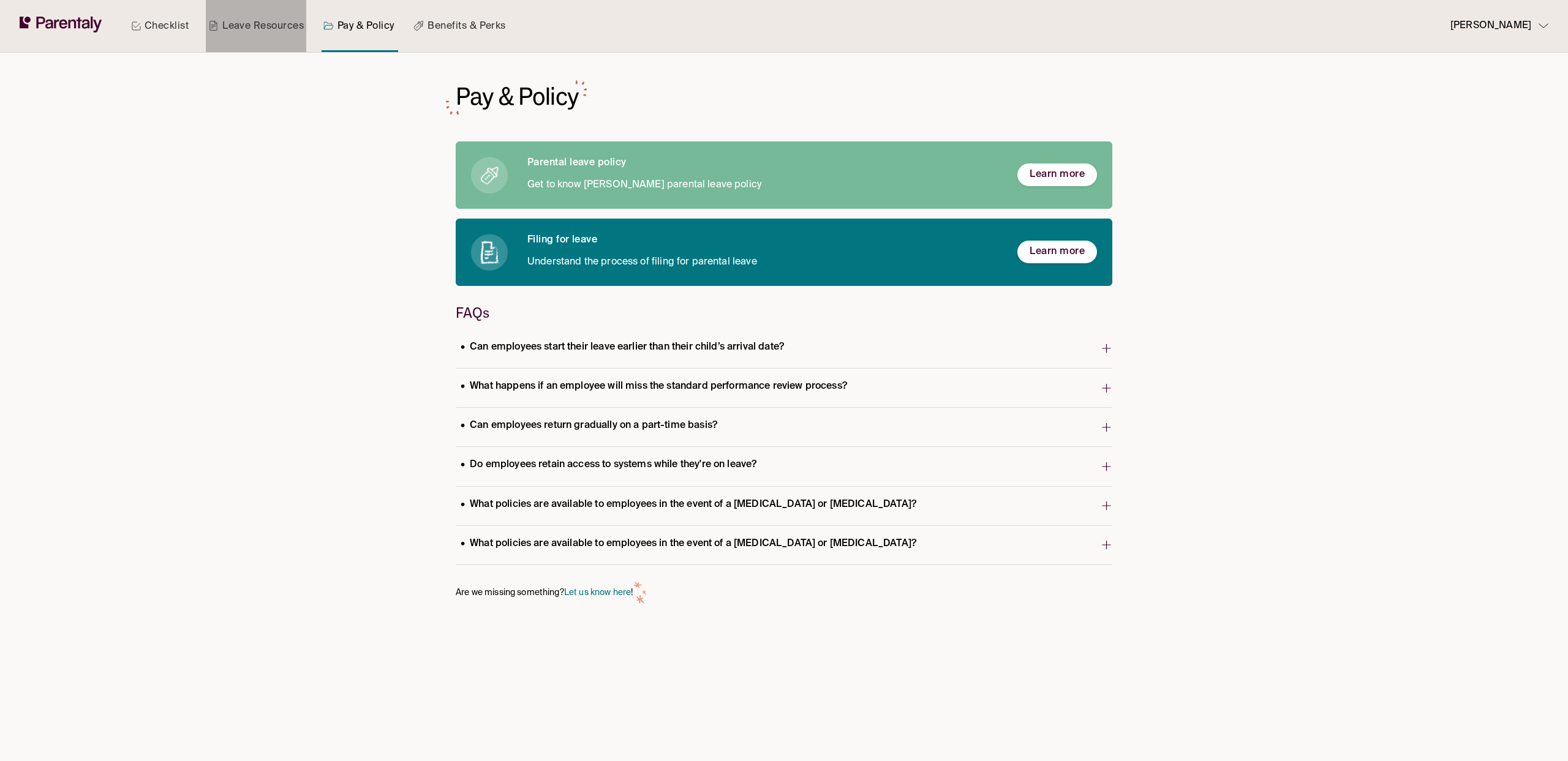
click at [268, 27] on link "Leave Resources" at bounding box center [256, 26] width 100 height 52
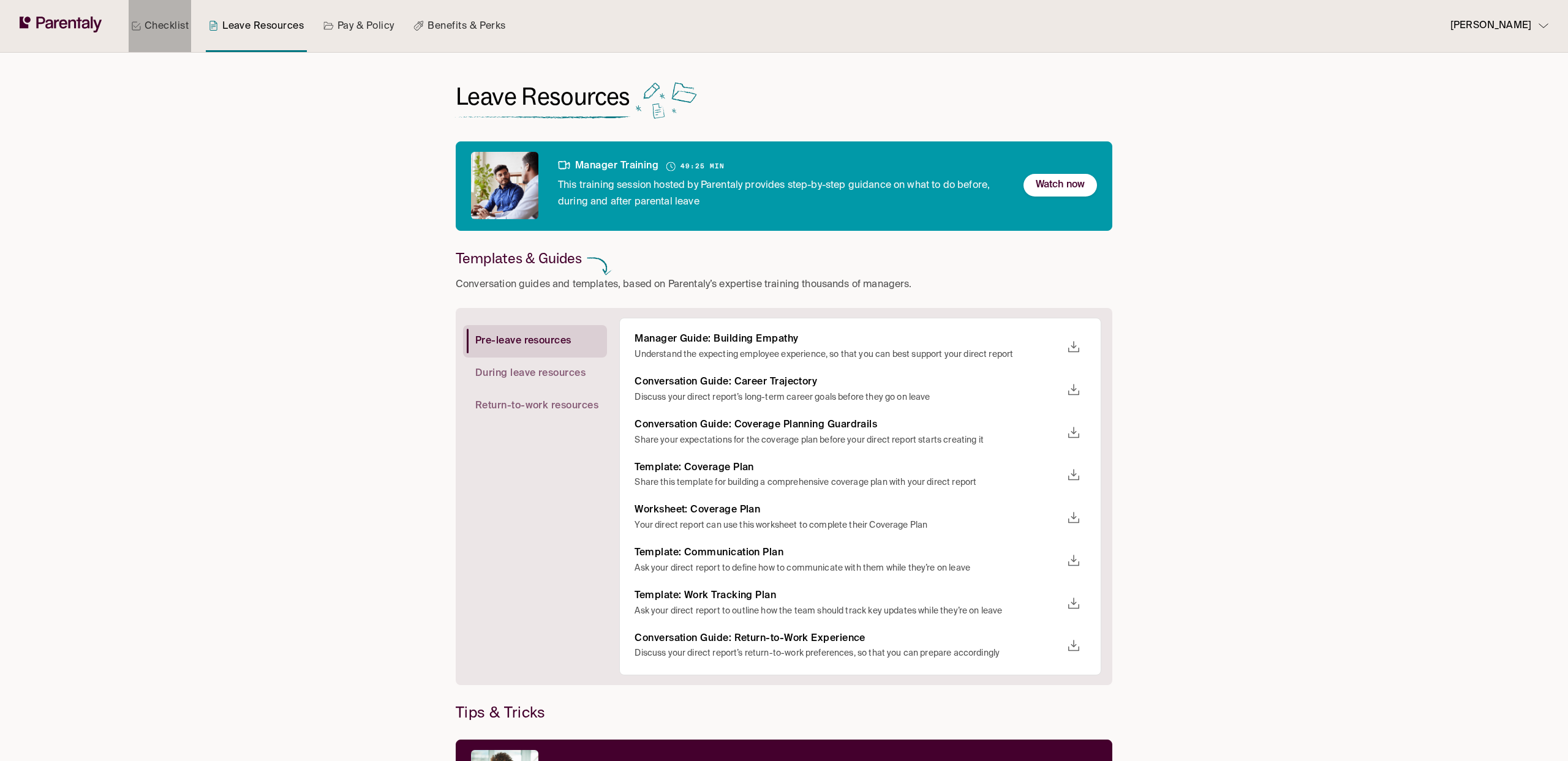
click at [176, 31] on link "Checklist" at bounding box center [160, 26] width 62 height 52
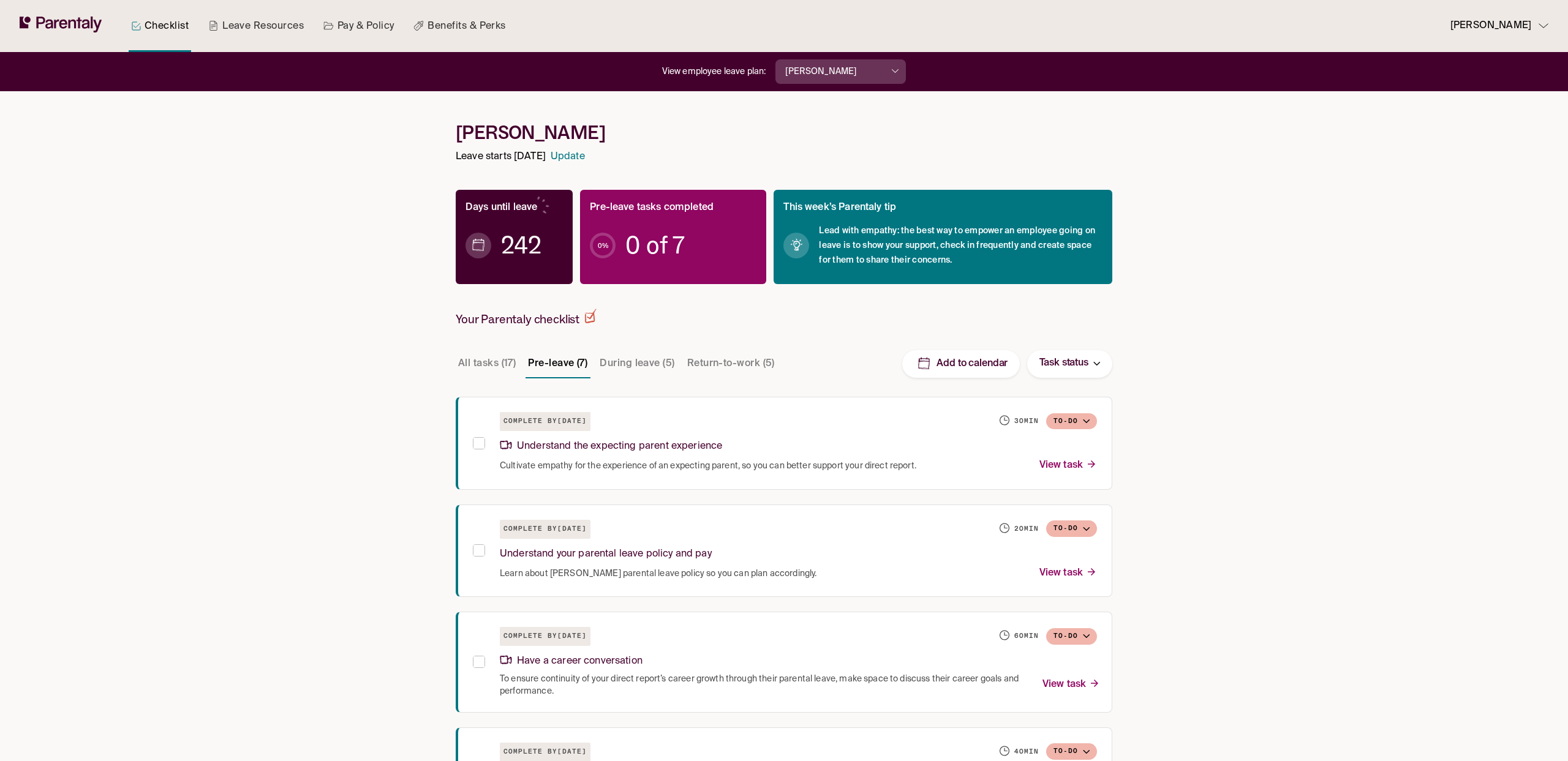
click at [1506, 24] on p "Rachel Andes" at bounding box center [1491, 26] width 81 height 17
click at [1493, 105] on p "Log out" at bounding box center [1478, 103] width 30 height 13
